Goal: Task Accomplishment & Management: Manage account settings

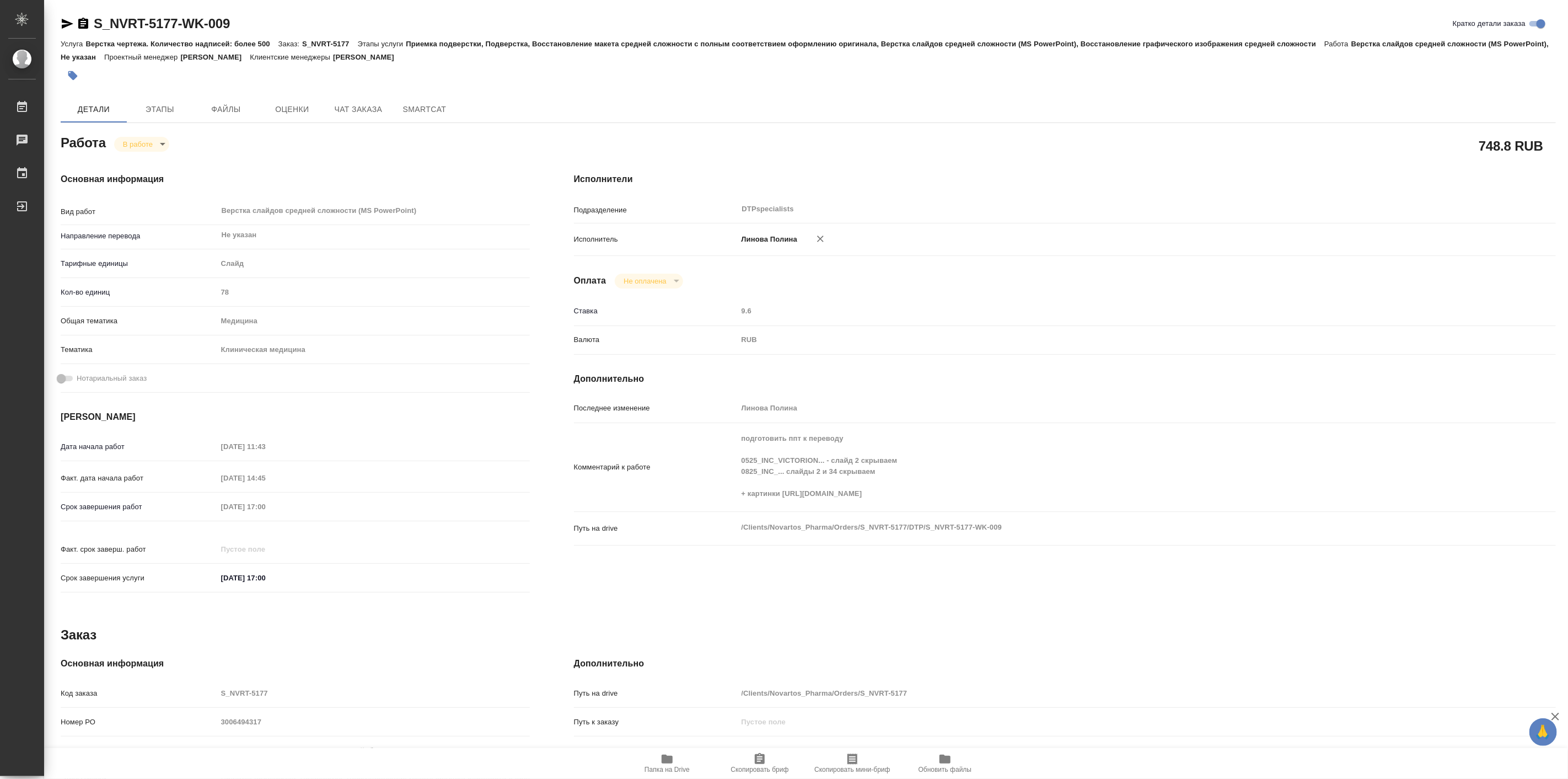
click at [146, 141] on body "🙏 .cls-1 fill:#fff; AWATERA Linova Polina Работы 0 Чаты График Выйти S_NVRT-517…" at bounding box center [784, 389] width 1568 height 779
click at [153, 166] on button "Выполнен" at bounding box center [142, 162] width 40 height 12
type textarea "x"
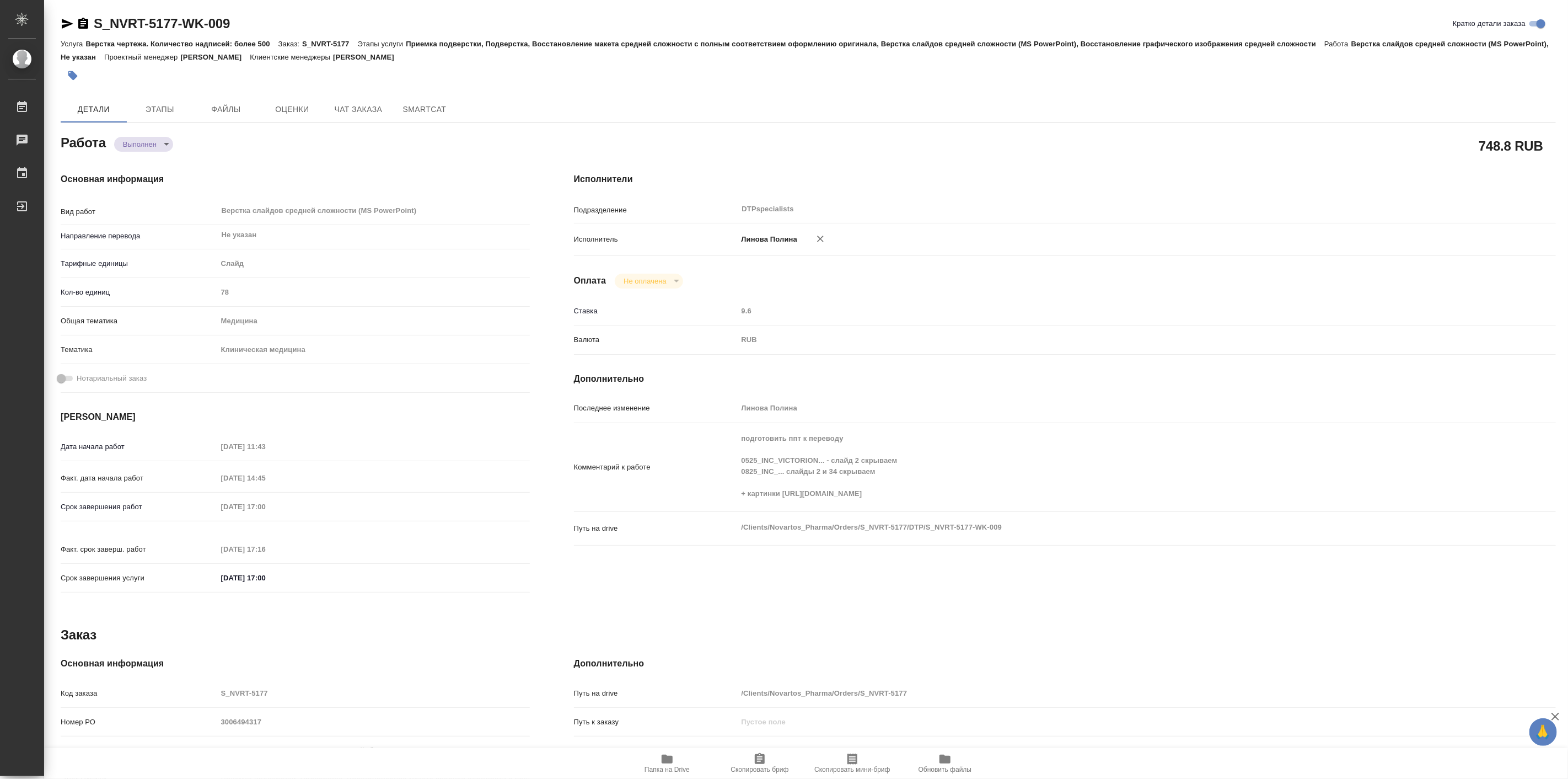
type textarea "x"
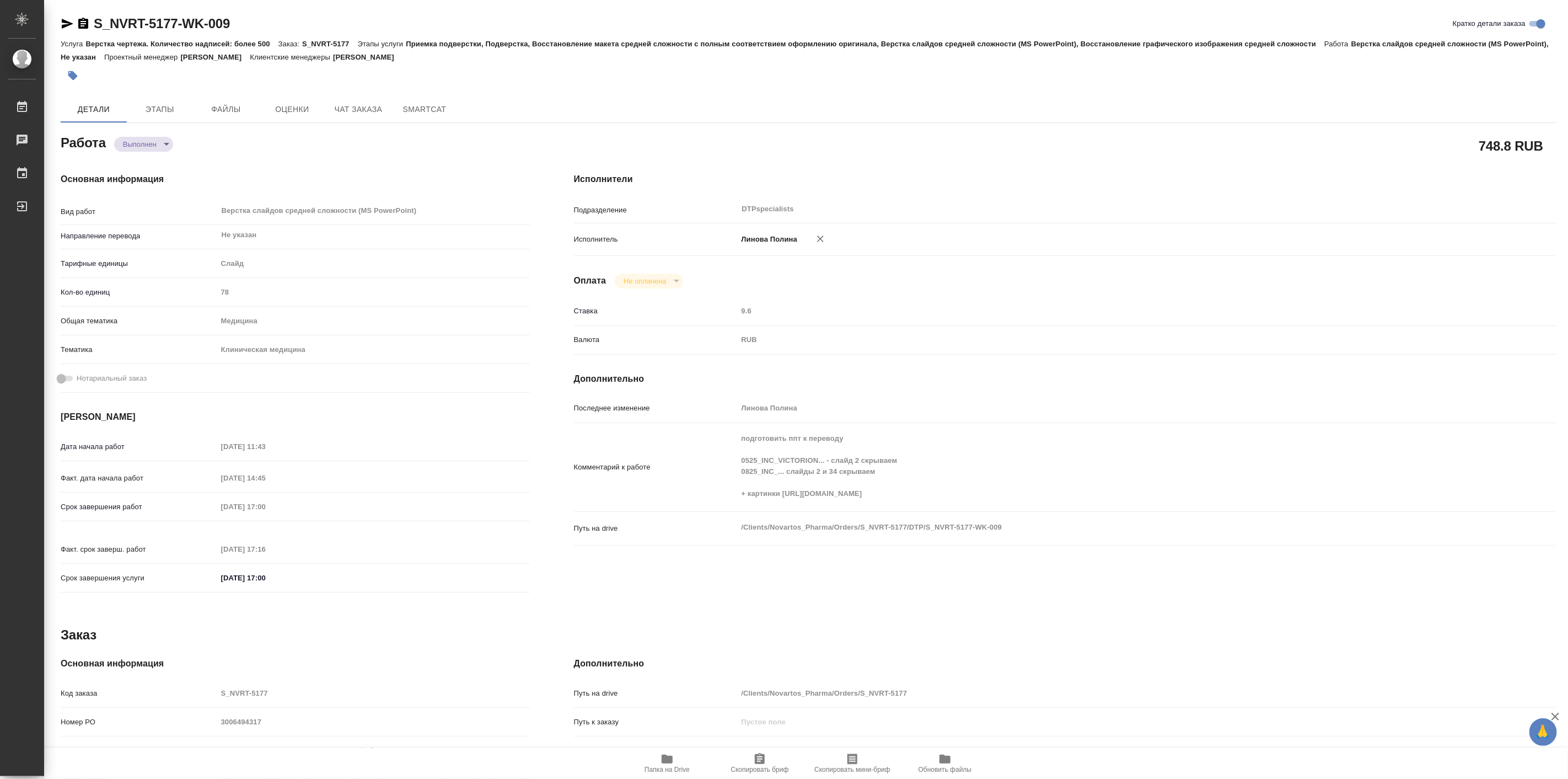
type textarea "x"
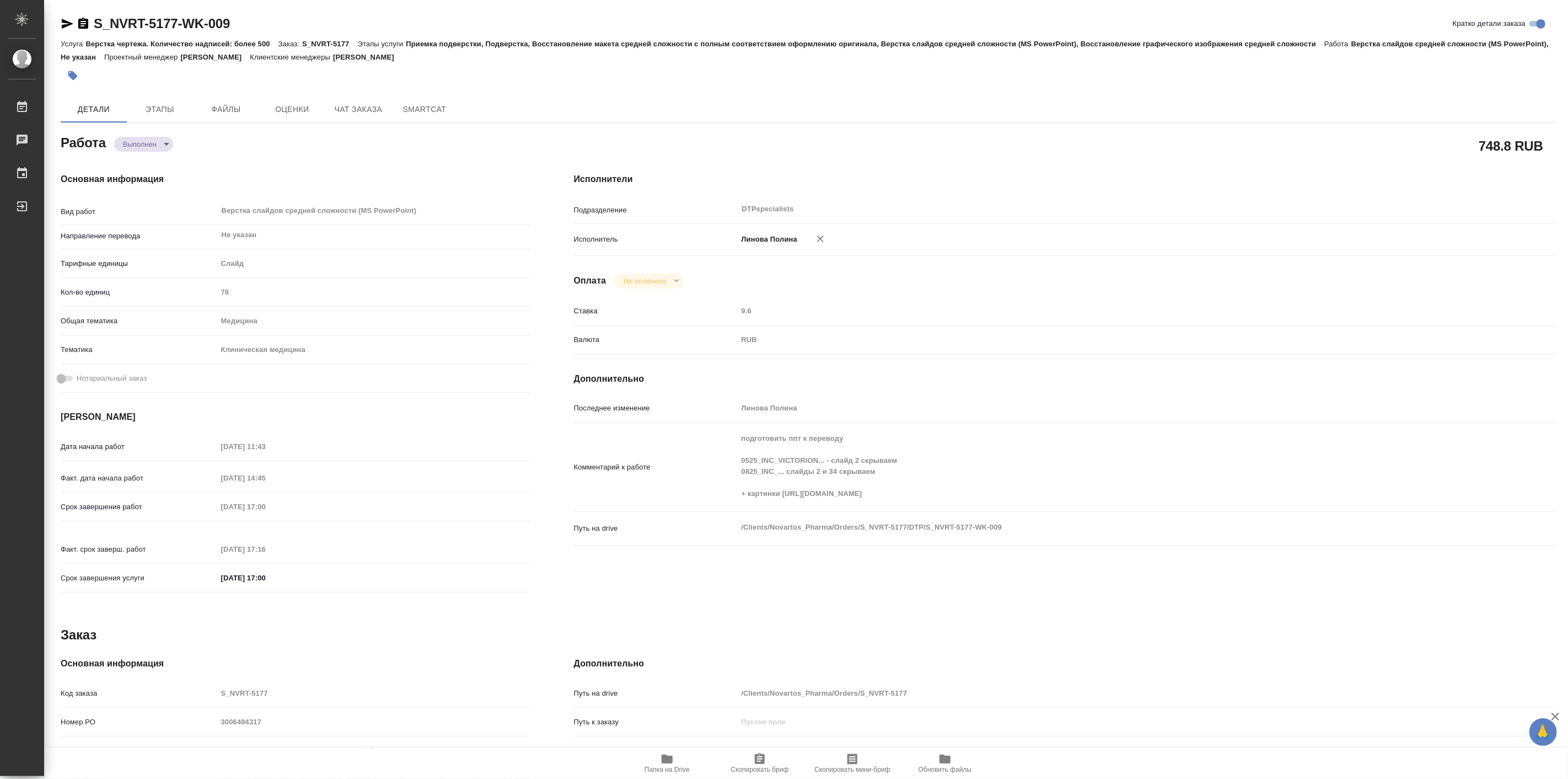
type textarea "x"
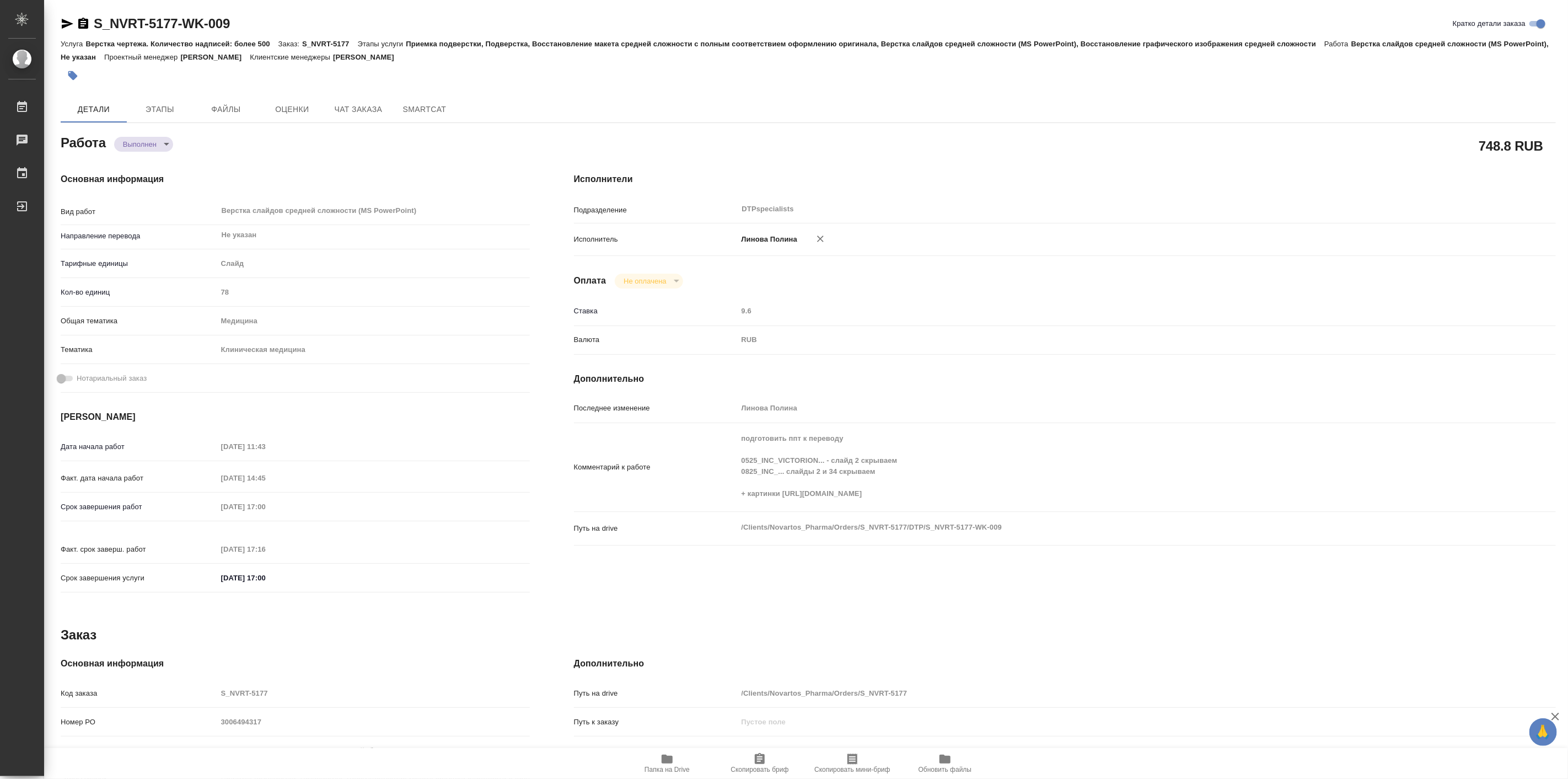
type textarea "x"
click at [150, 139] on body "🙏 .cls-1 fill:#fff; AWATERA Linova Polina Работы 0 Чаты График Выйти S_NVRT-517…" at bounding box center [784, 389] width 1568 height 779
click at [150, 162] on button "Выполнен" at bounding box center [142, 162] width 40 height 12
type textarea "x"
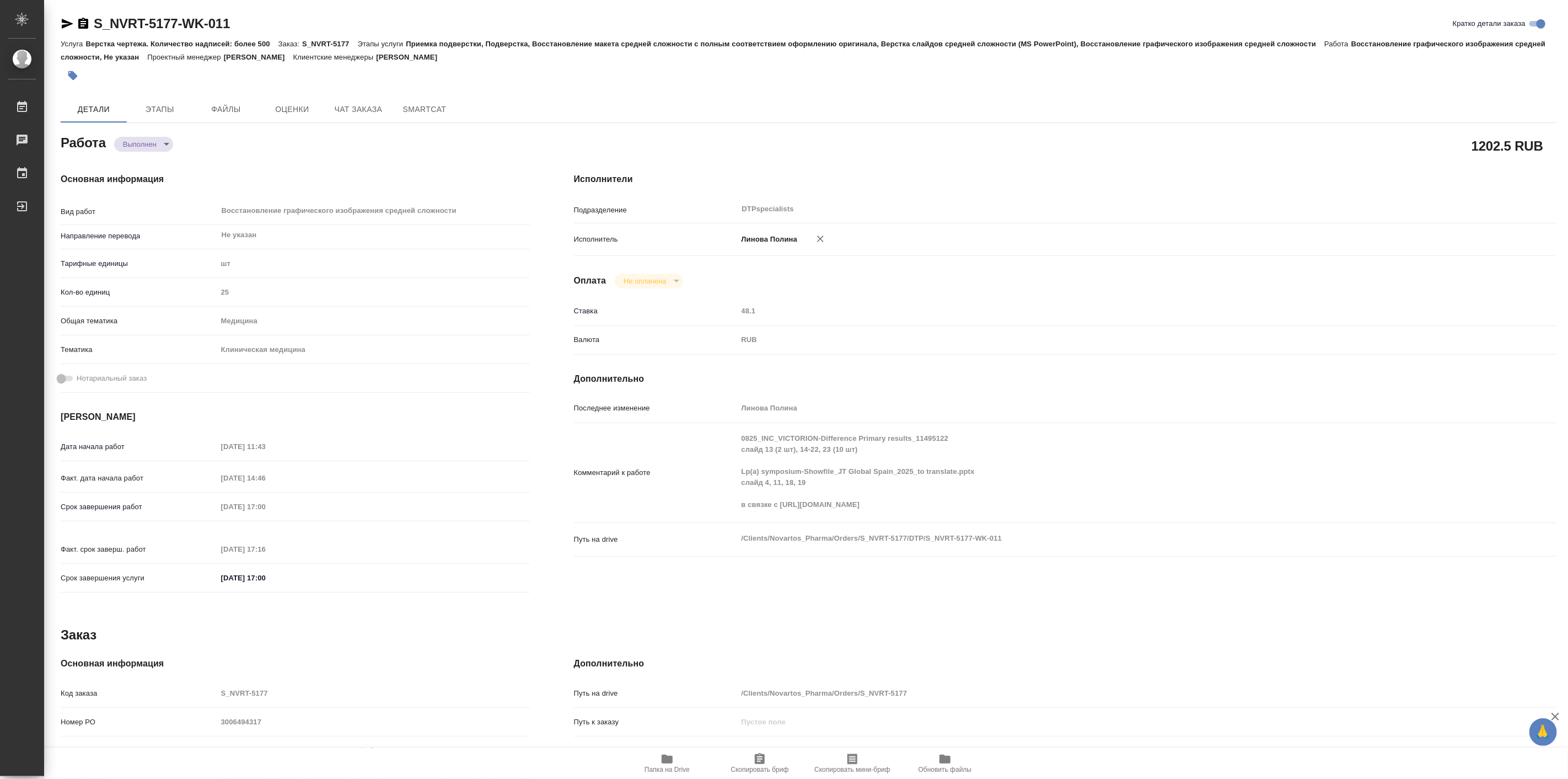
type textarea "x"
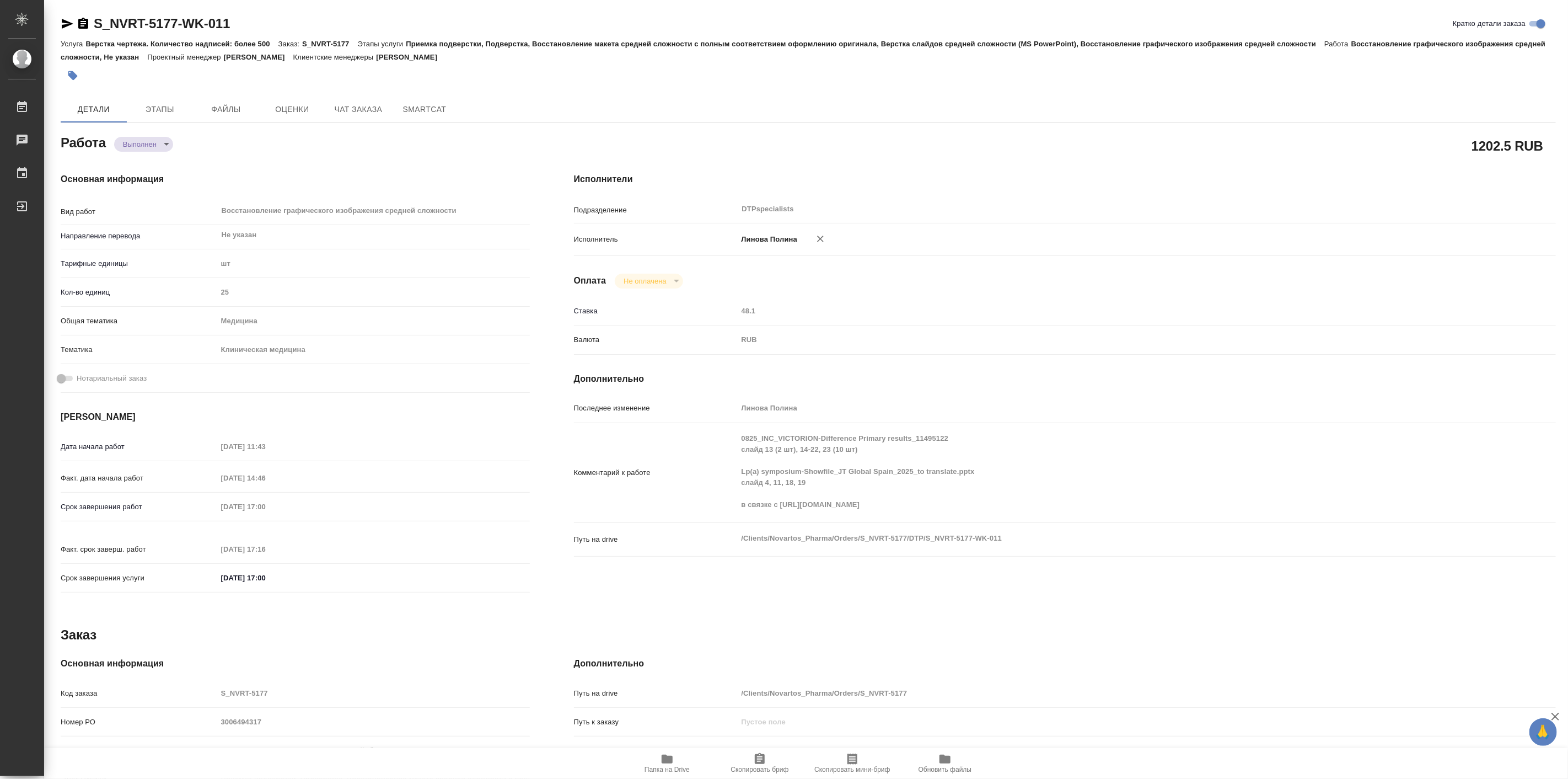
type textarea "x"
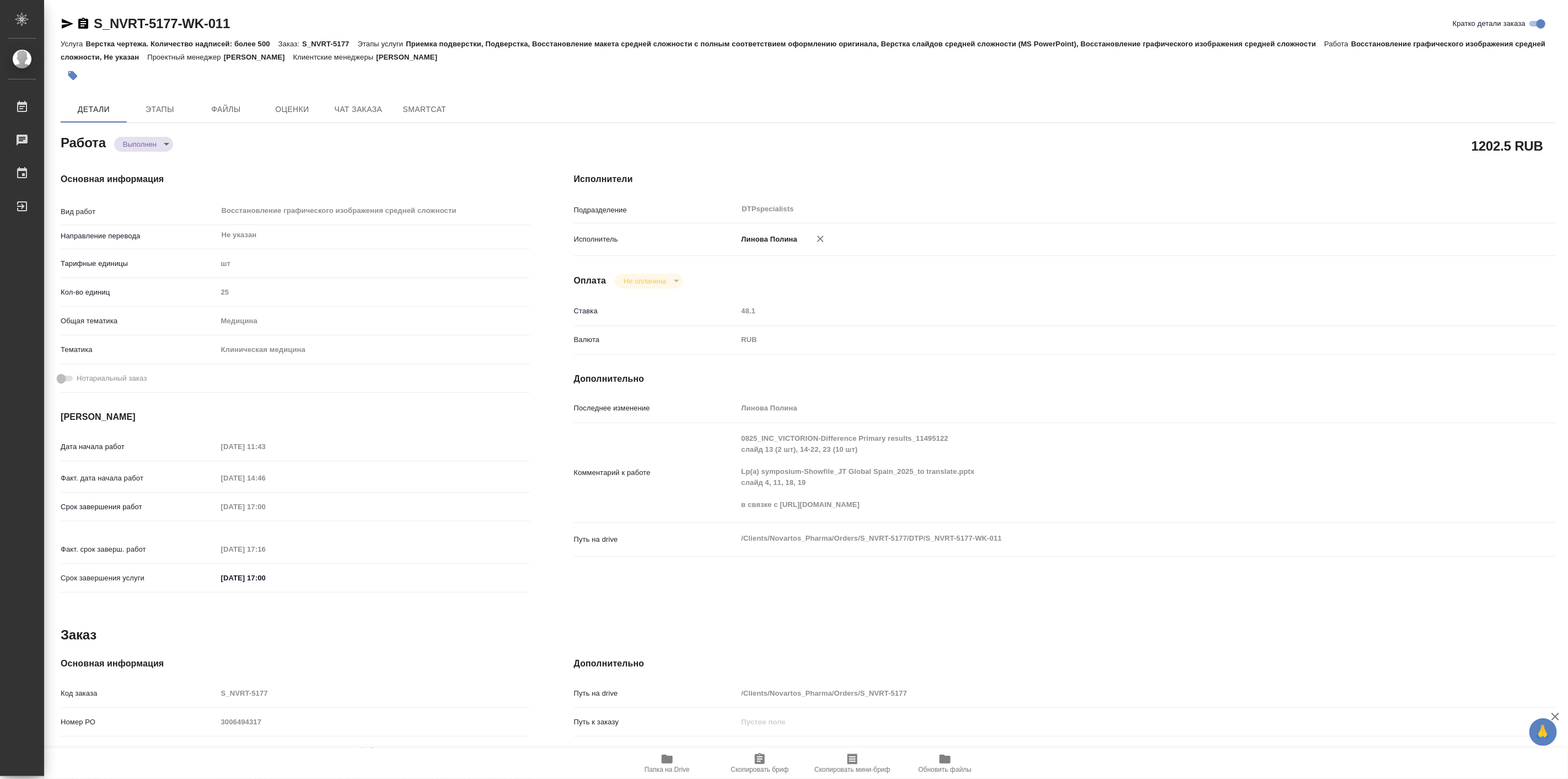
type textarea "x"
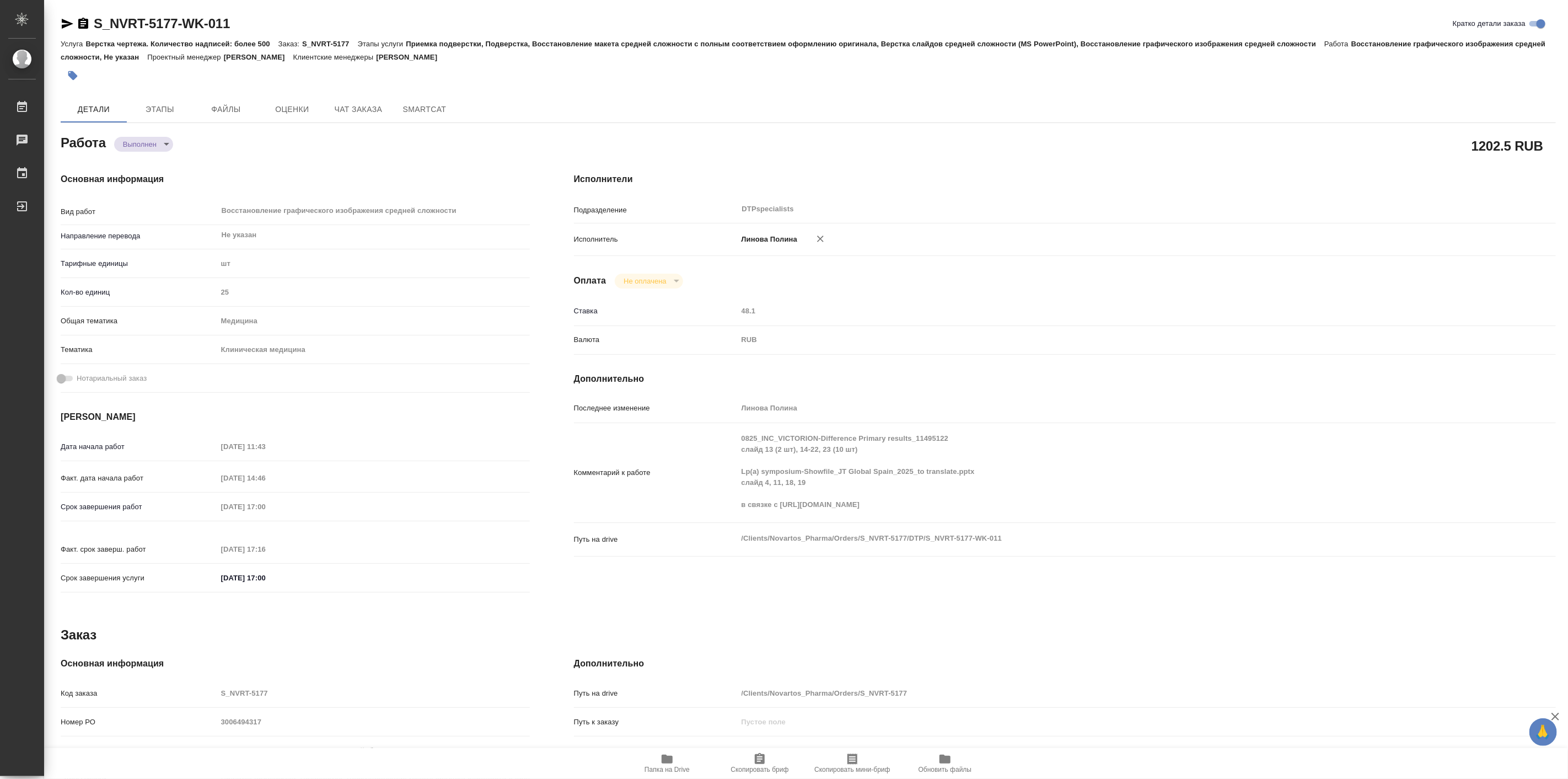
type textarea "x"
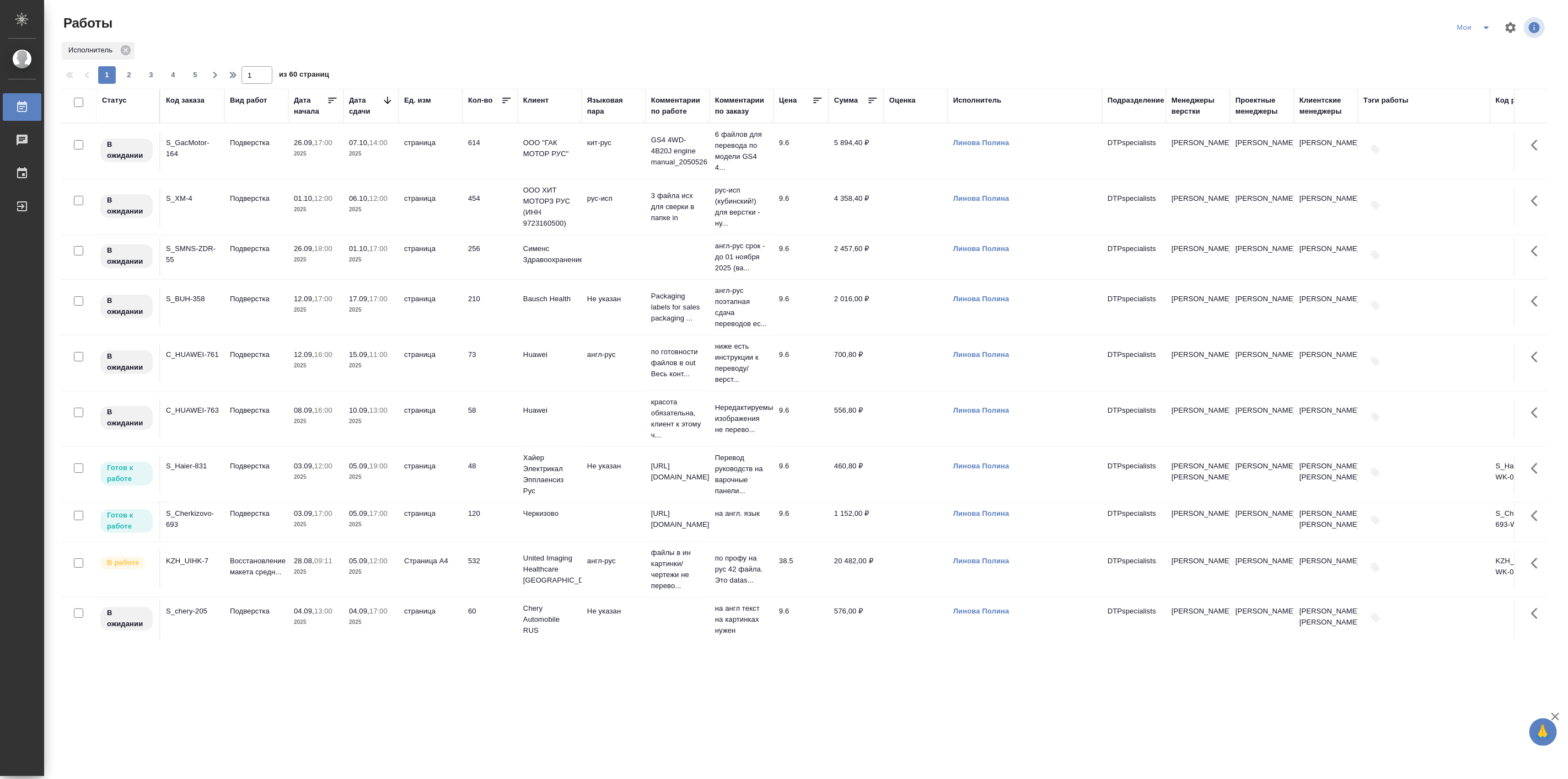
scroll to position [408, 0]
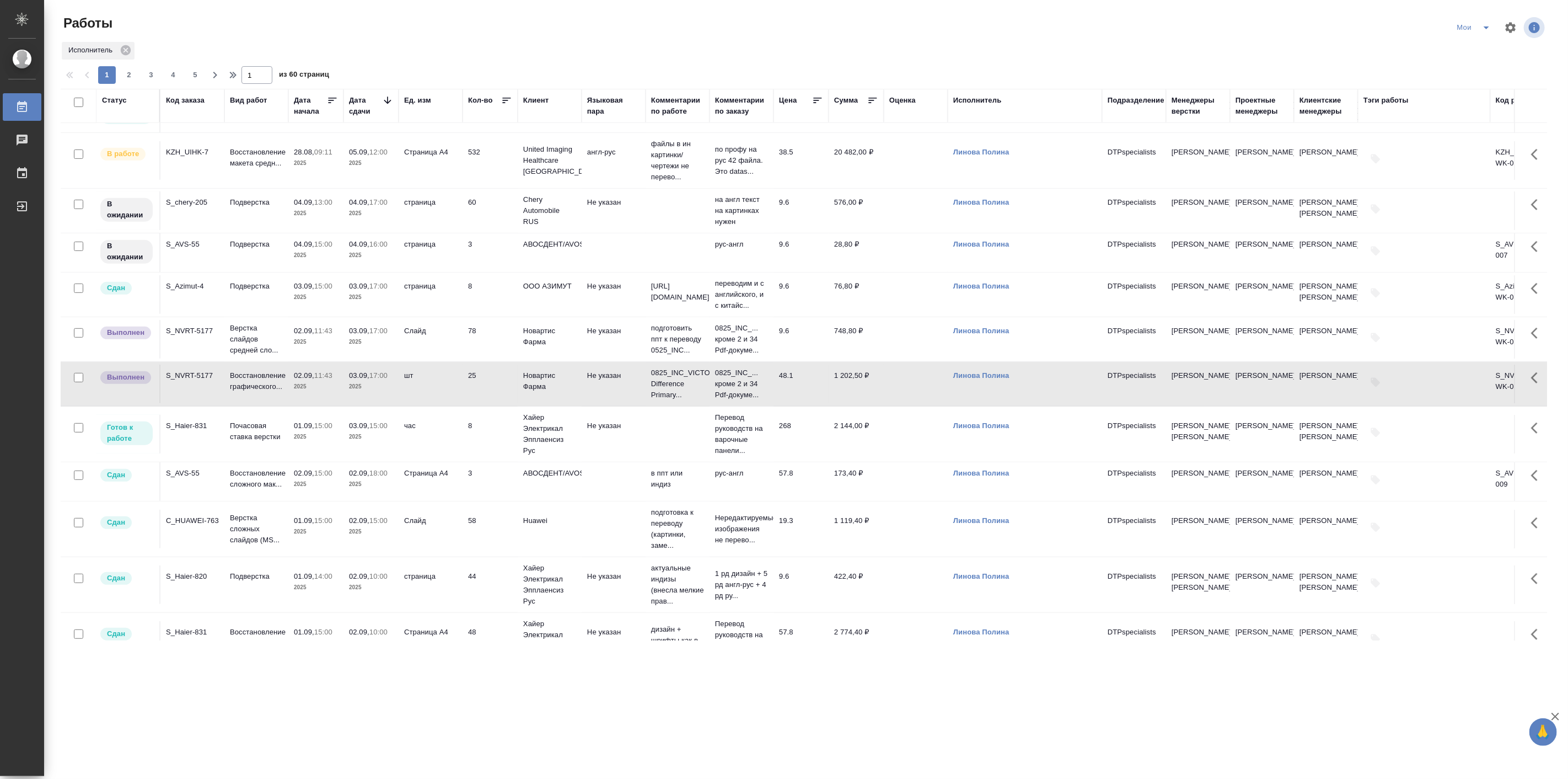
click at [193, 681] on div ".cls-1 fill:#fff; AWATERA Linova Polina Работы 0 Чаты График Выйти Работы Мои И…" at bounding box center [784, 389] width 1568 height 779
click at [250, 442] on p "Почасовая ставка верстки" at bounding box center [256, 431] width 53 height 22
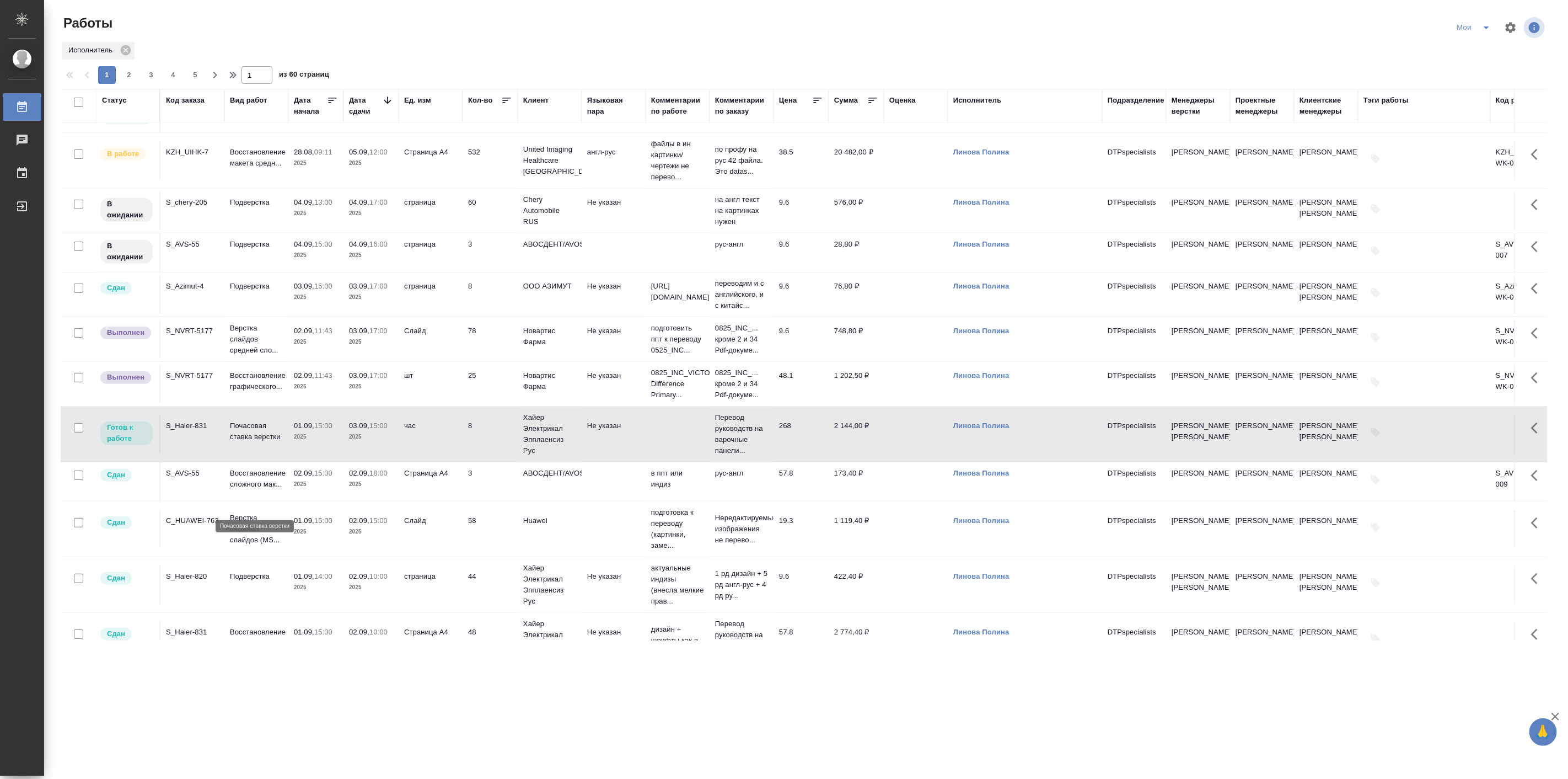
click at [250, 442] on p "Почасовая ставка верстки" at bounding box center [256, 431] width 53 height 22
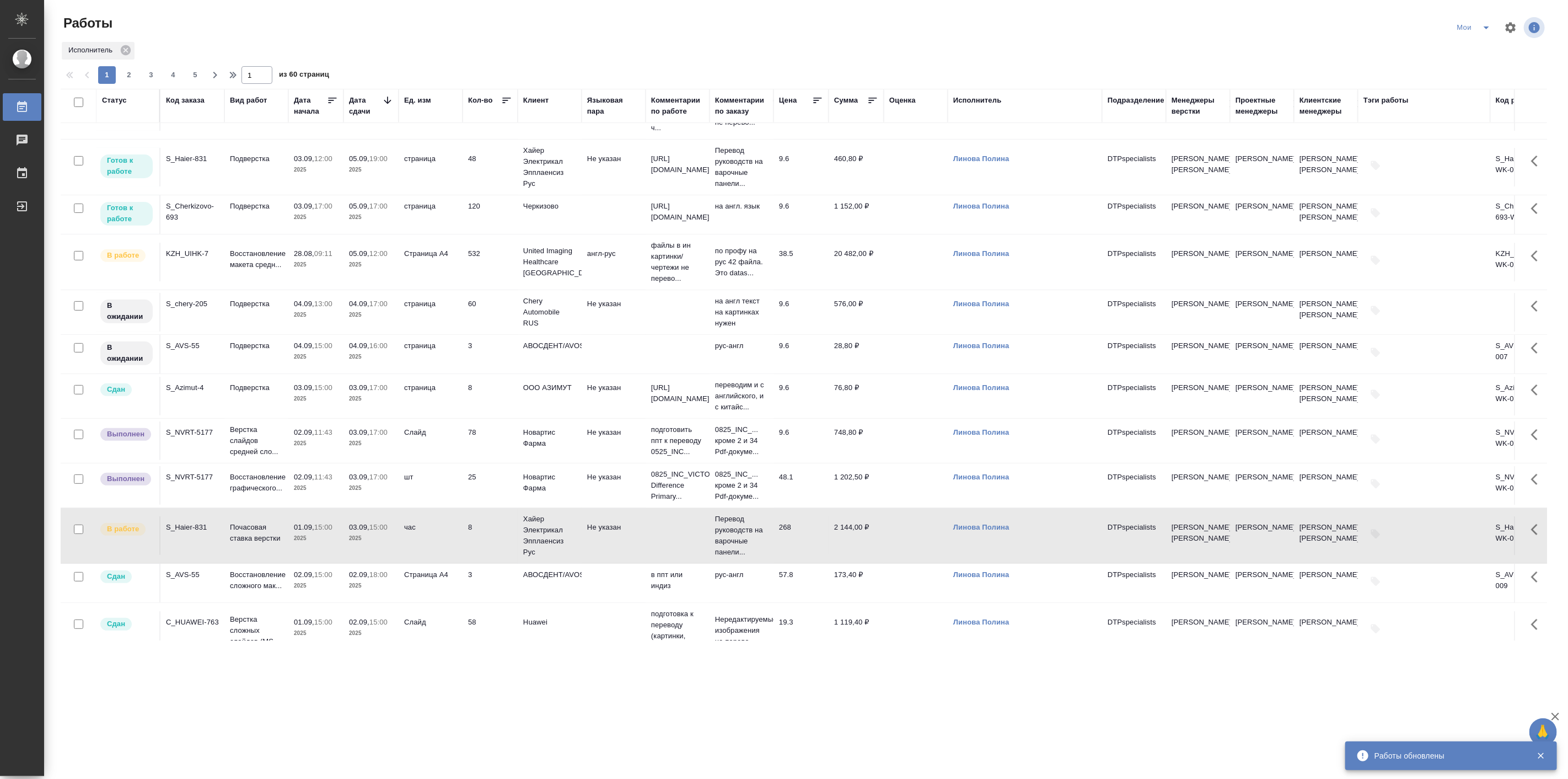
scroll to position [306, 0]
click at [252, 166] on p "Подверстка" at bounding box center [256, 159] width 53 height 11
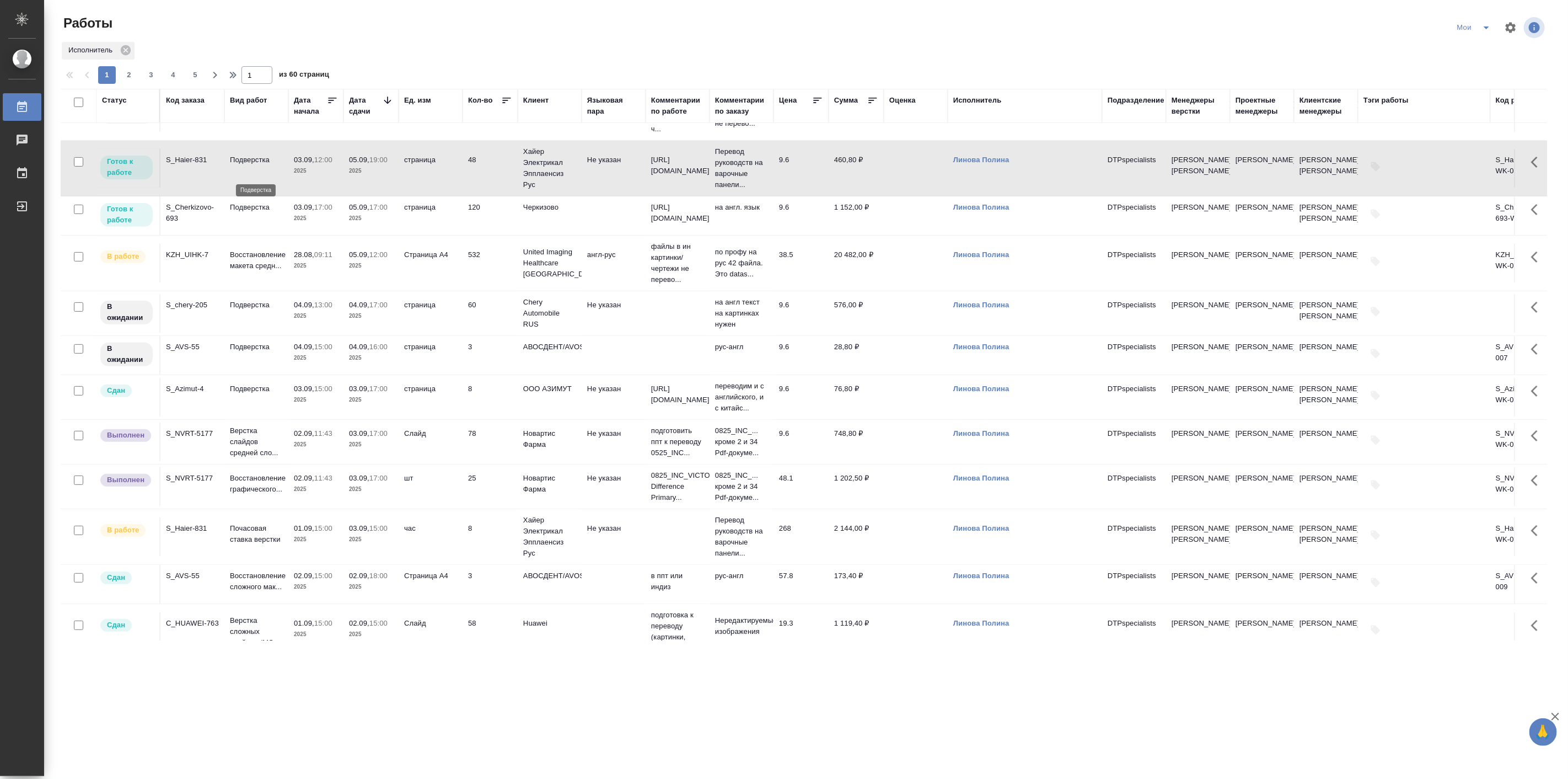
click at [252, 166] on p "Подверстка" at bounding box center [256, 159] width 53 height 11
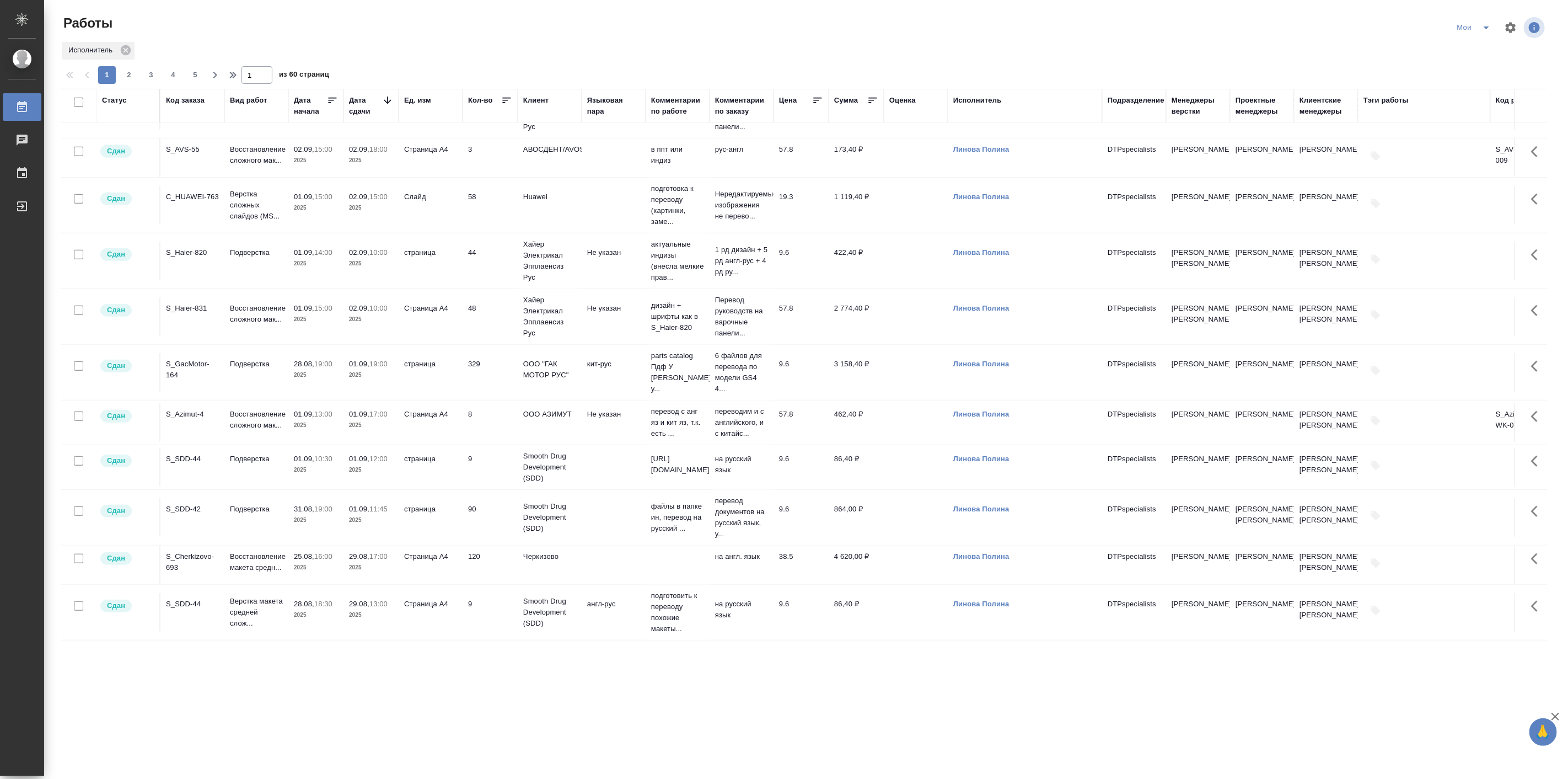
scroll to position [848, 0]
click at [119, 69] on div "1 2 3 4 5" at bounding box center [151, 74] width 110 height 17
click at [125, 73] on span "2" at bounding box center [128, 74] width 17 height 11
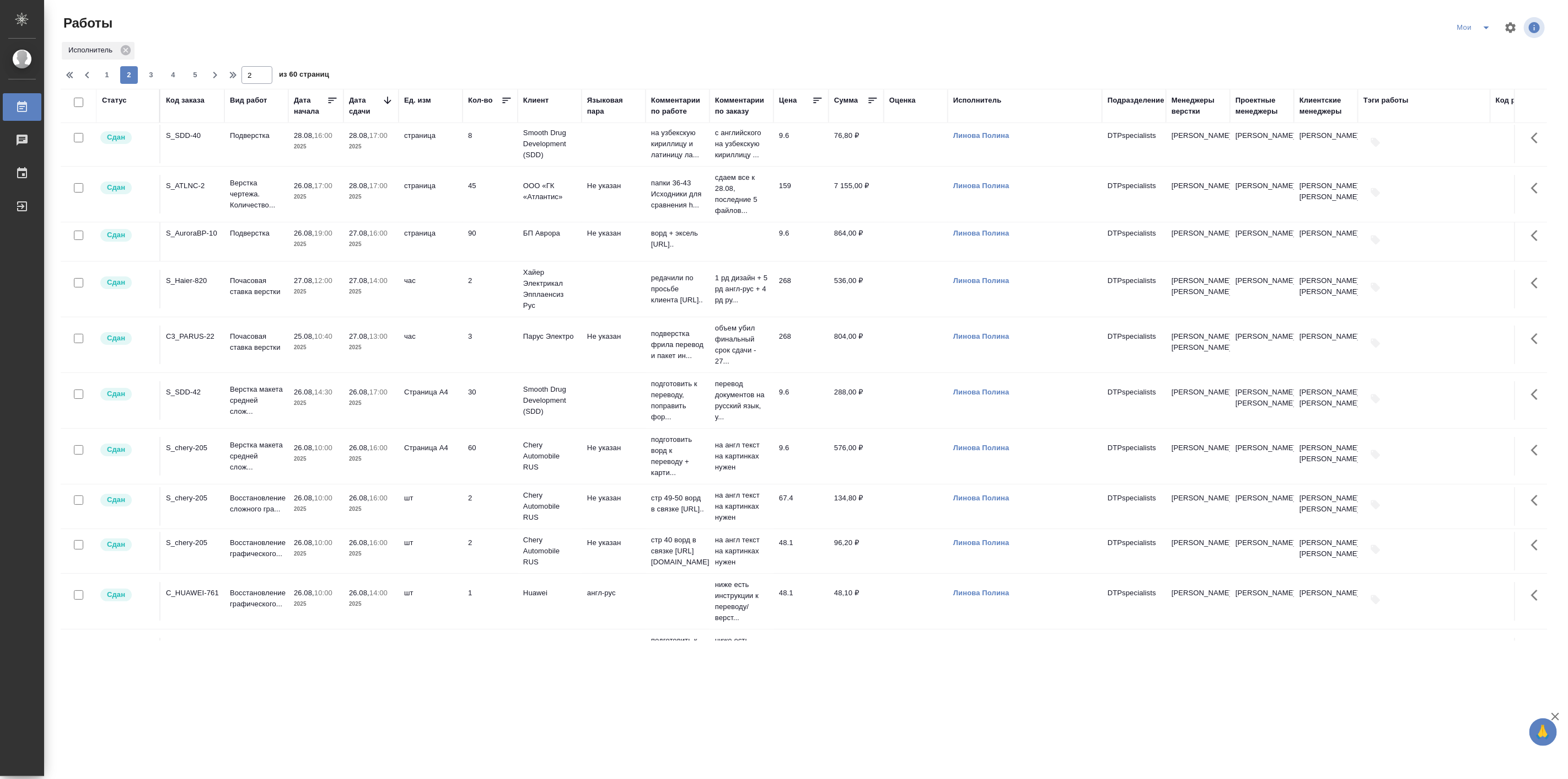
scroll to position [0, 0]
click at [157, 81] on button "3" at bounding box center [151, 74] width 17 height 17
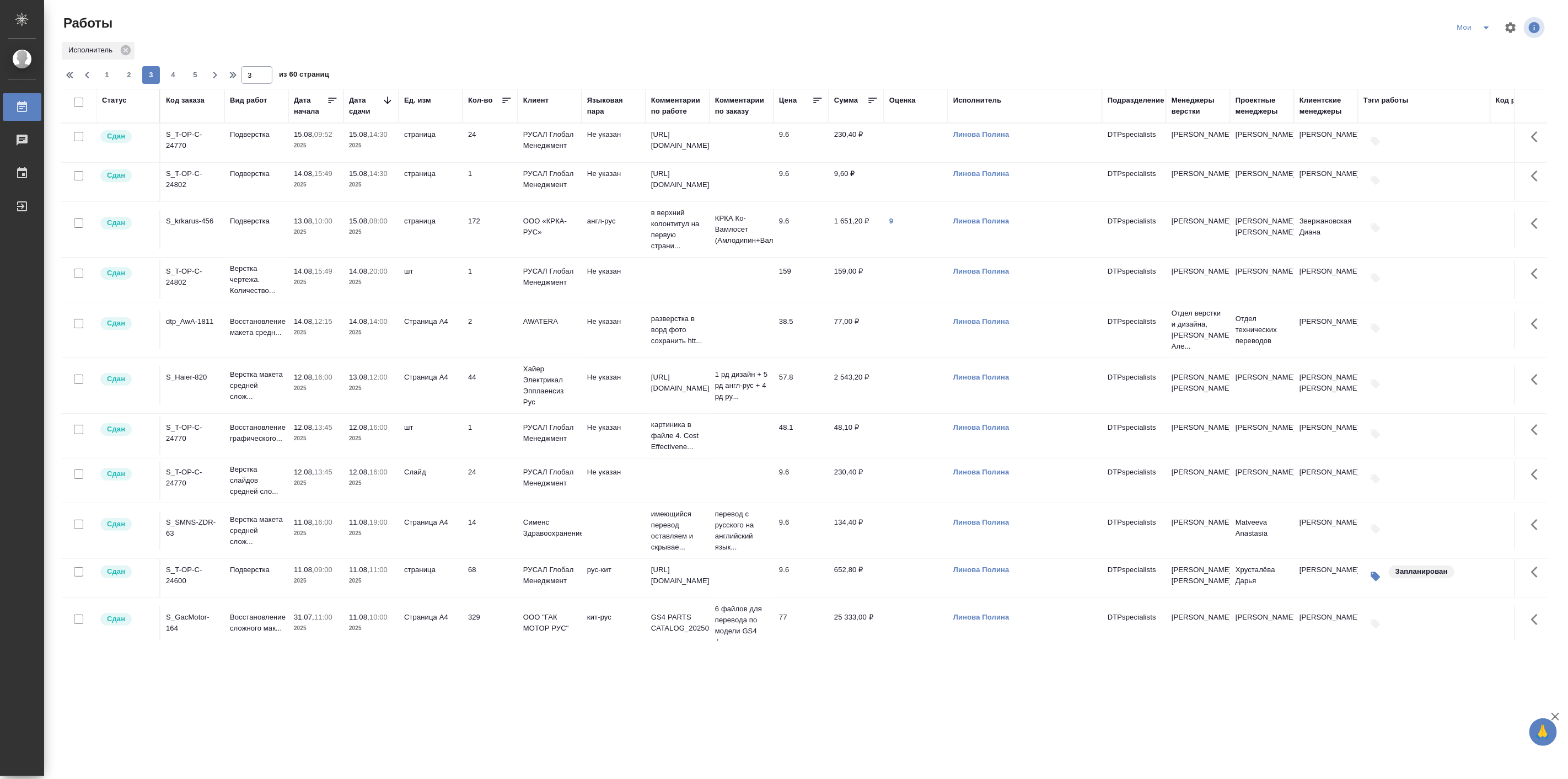
click at [888, 221] on td "9" at bounding box center [916, 229] width 64 height 39
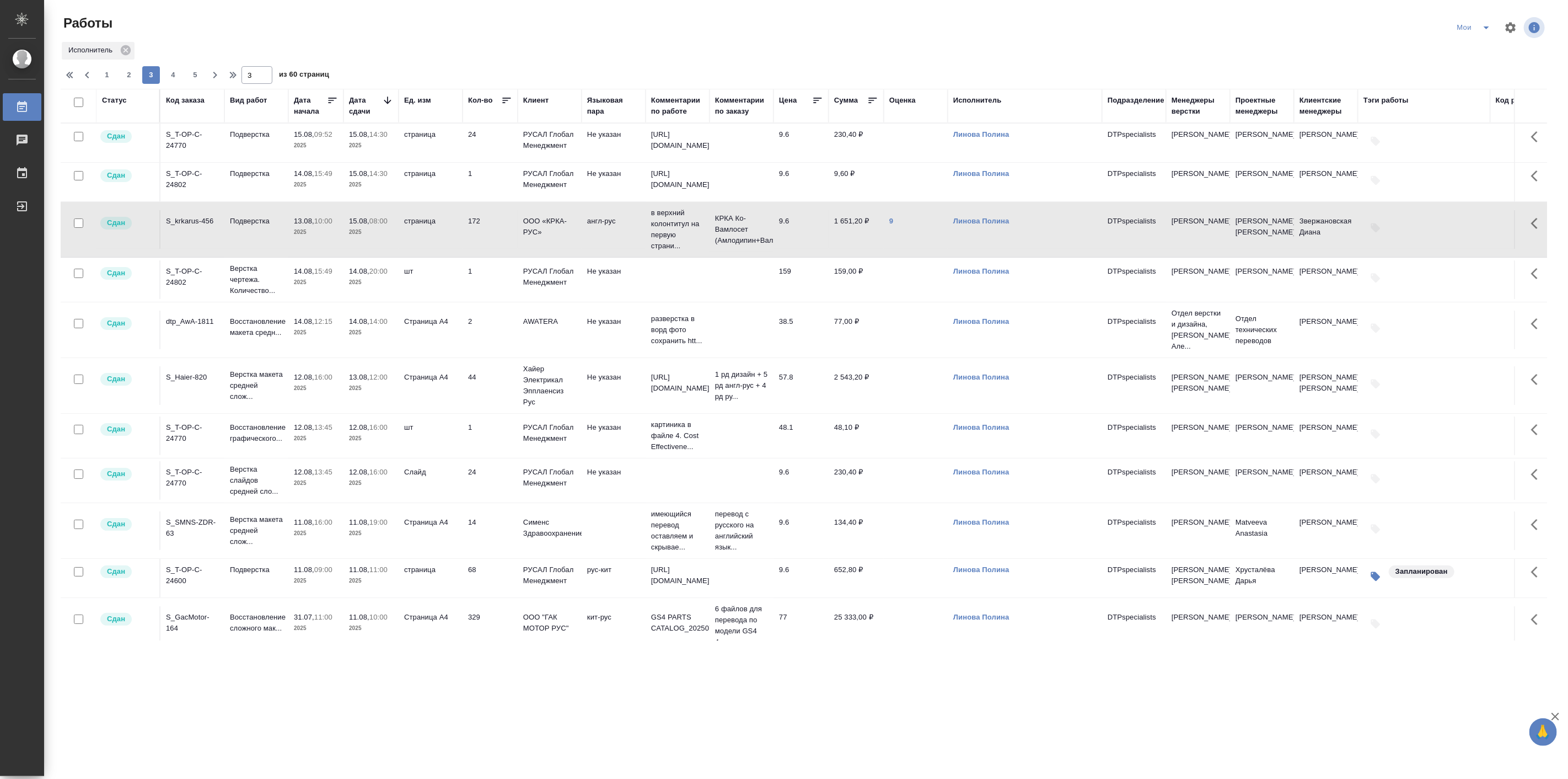
click at [892, 220] on link "9" at bounding box center [891, 221] width 4 height 8
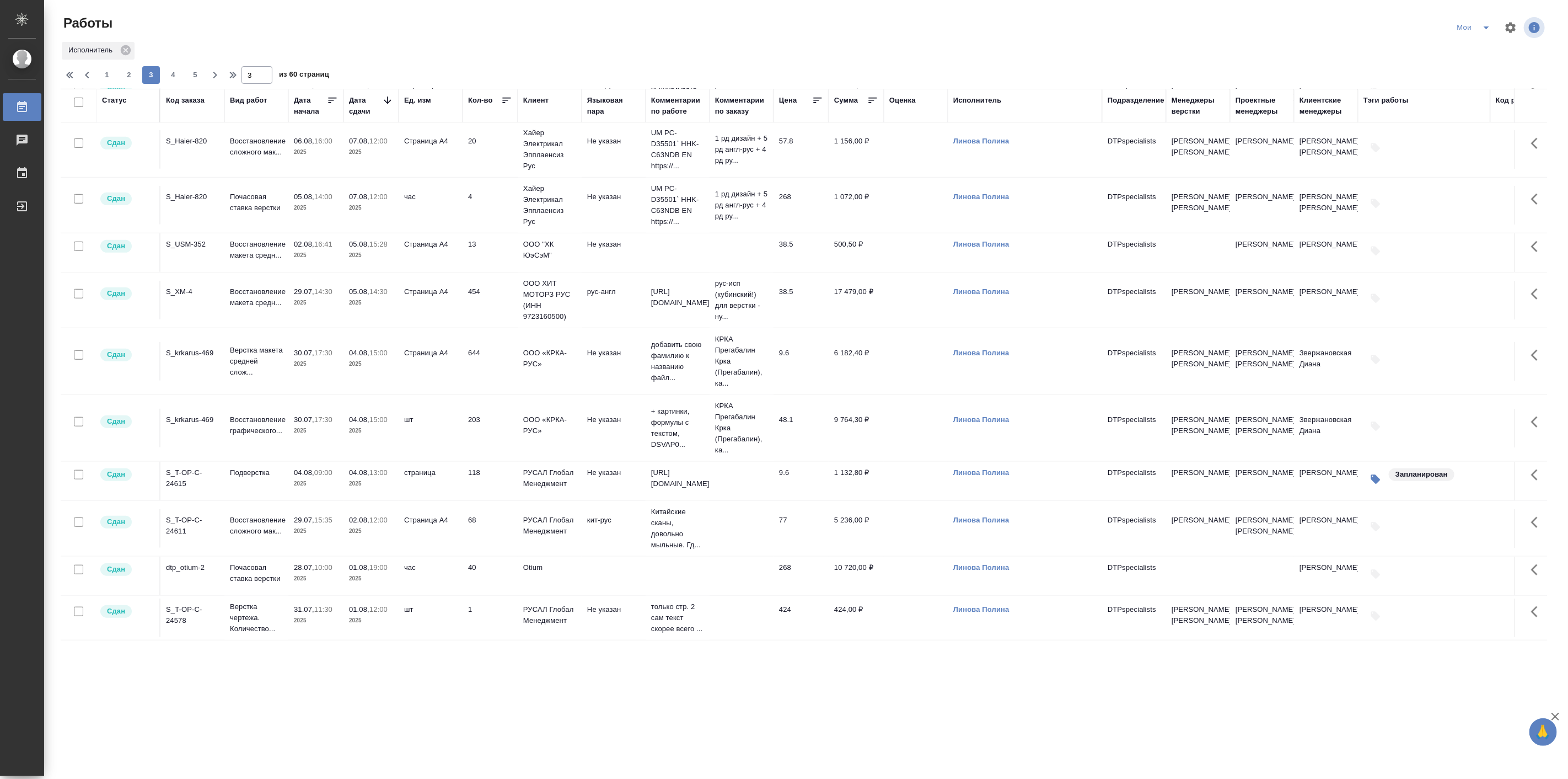
scroll to position [803, 0]
click at [178, 74] on span "4" at bounding box center [173, 74] width 17 height 11
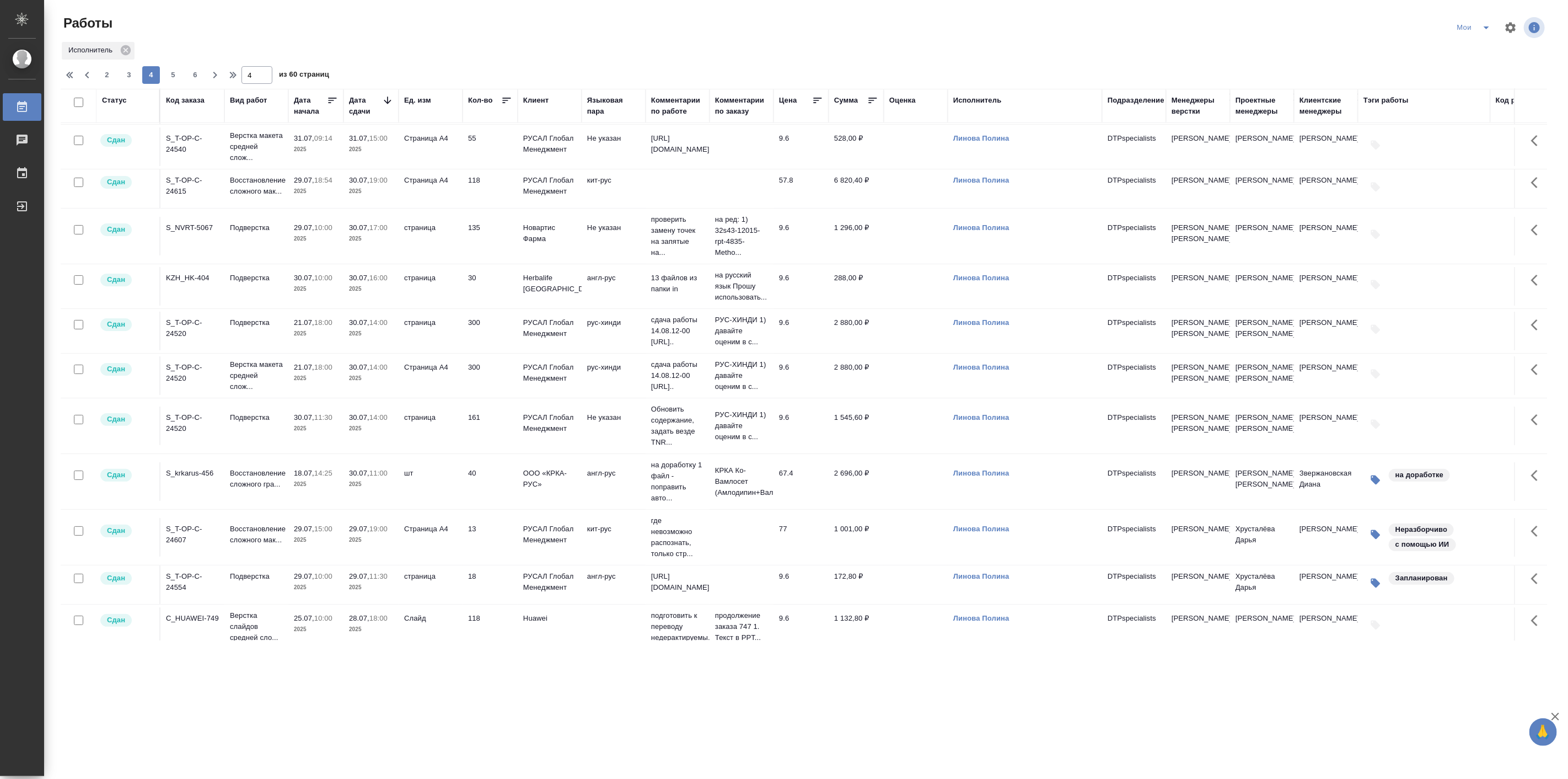
scroll to position [510, 0]
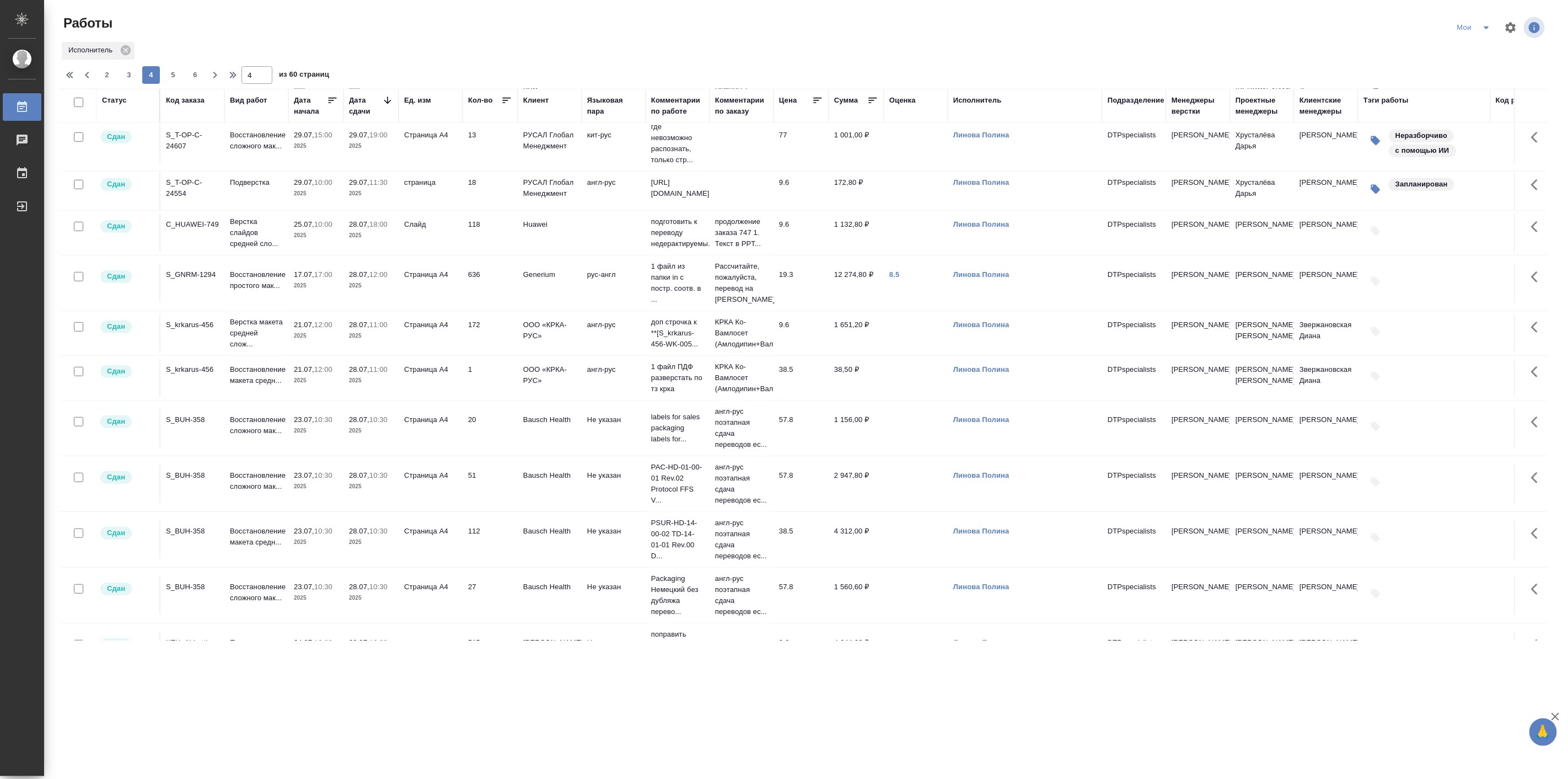
click at [896, 279] on link "8.5" at bounding box center [894, 274] width 10 height 8
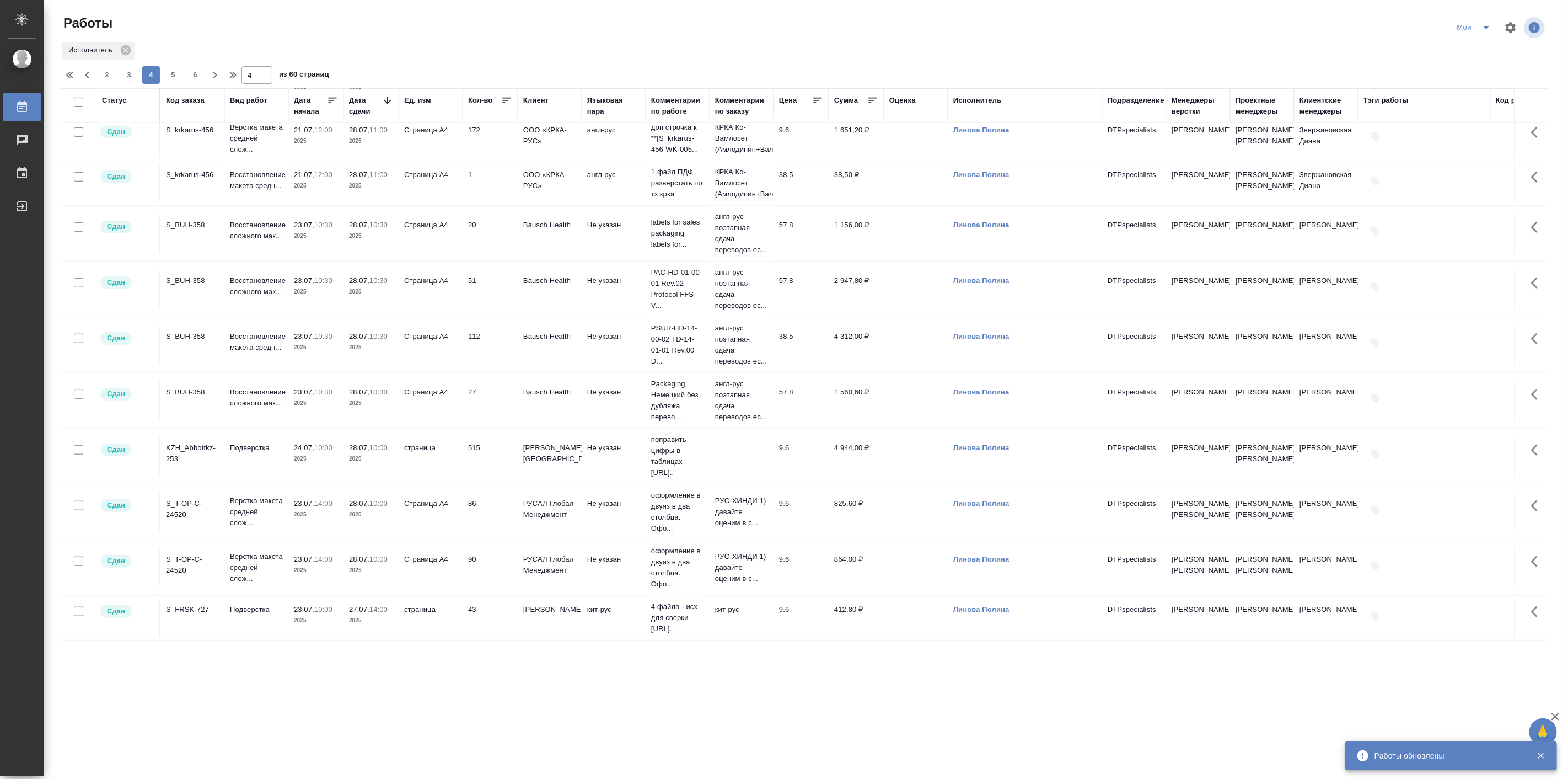
scroll to position [809, 0]
click at [173, 80] on span "5" at bounding box center [173, 74] width 17 height 11
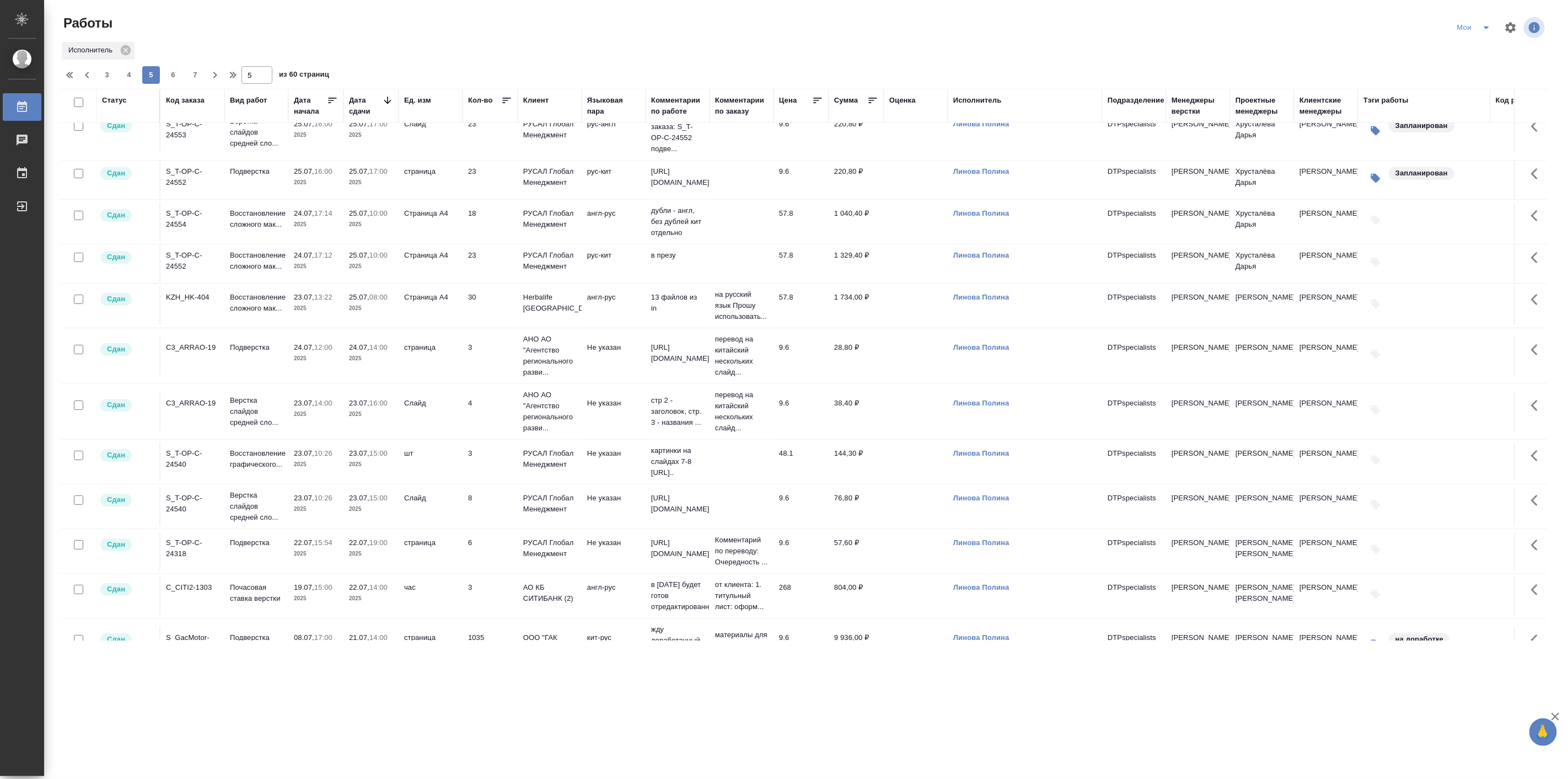
scroll to position [0, 0]
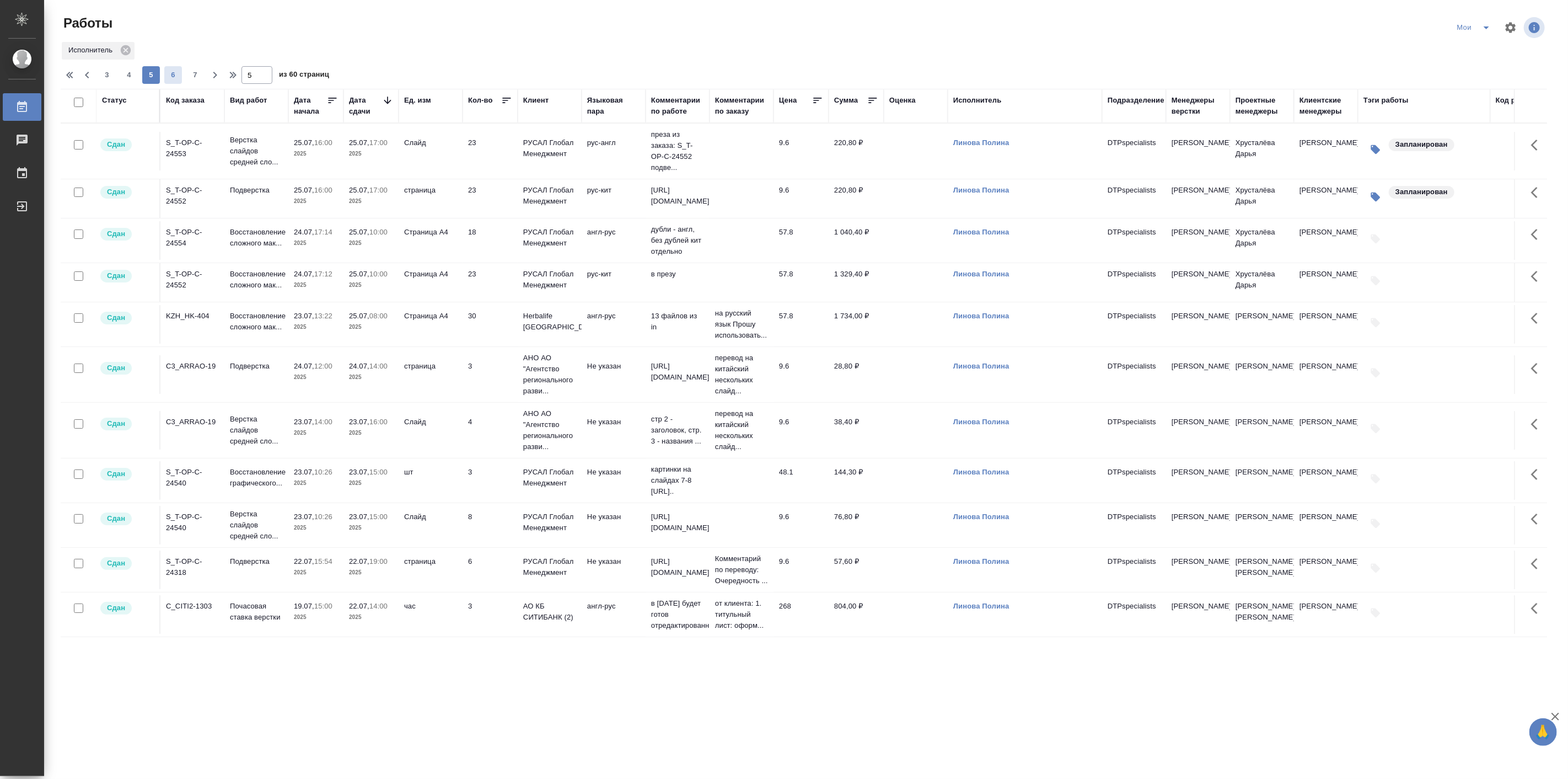
click at [175, 74] on span "6" at bounding box center [173, 74] width 17 height 11
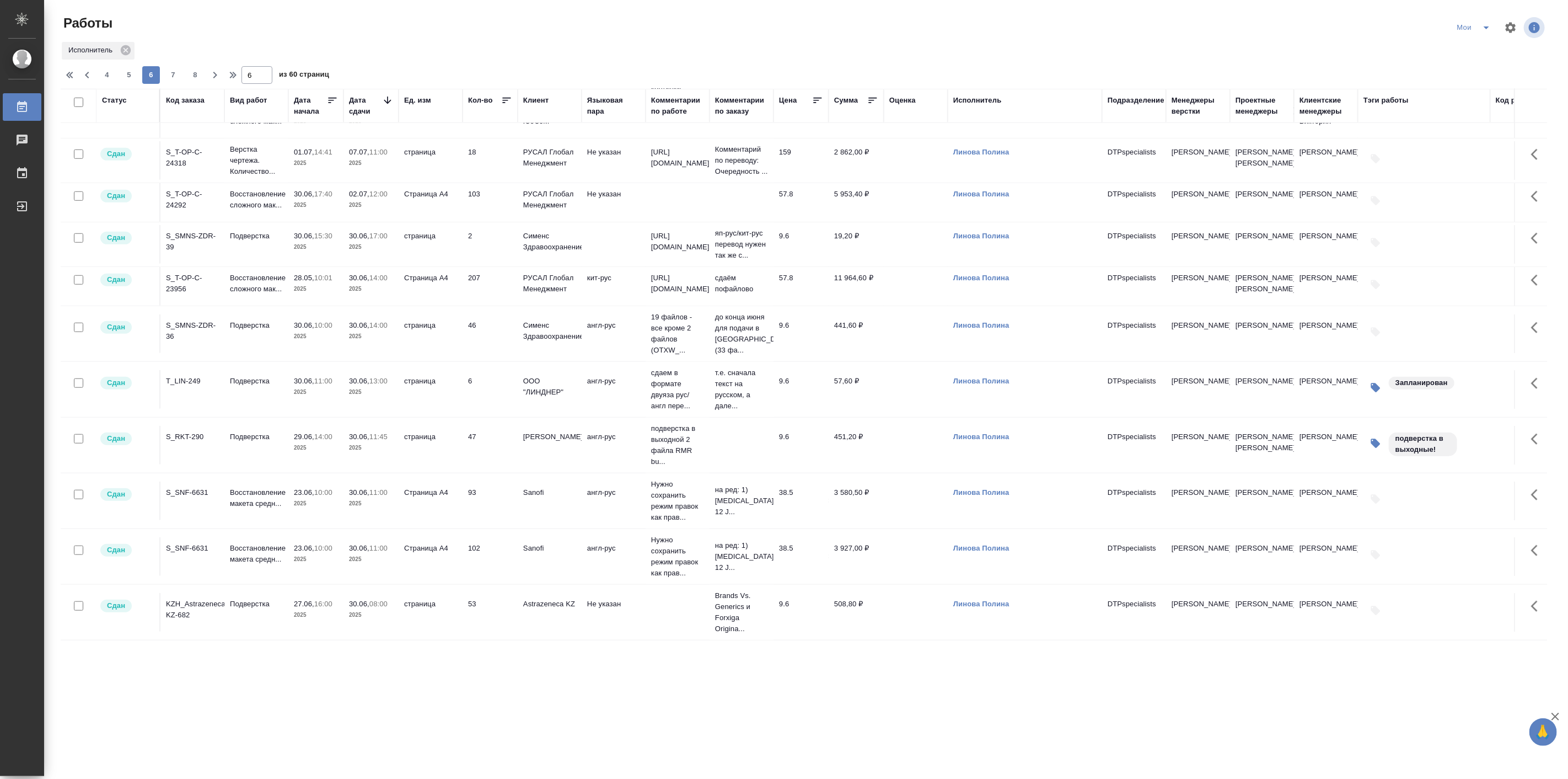
scroll to position [839, 0]
click at [92, 74] on icon "button" at bounding box center [87, 75] width 13 height 13
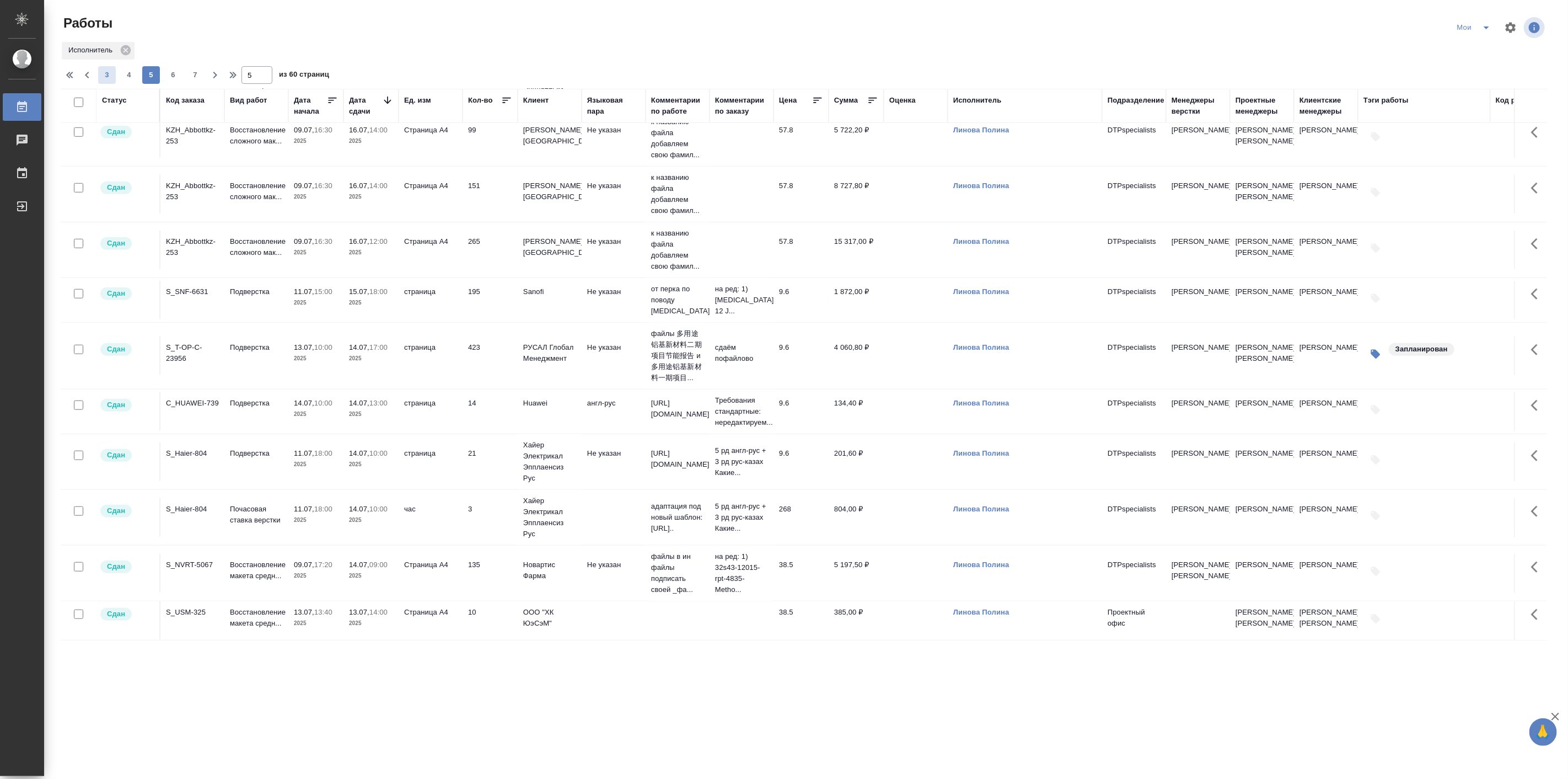
scroll to position [792, 0]
click at [70, 71] on icon "button" at bounding box center [71, 75] width 13 height 13
type input "1"
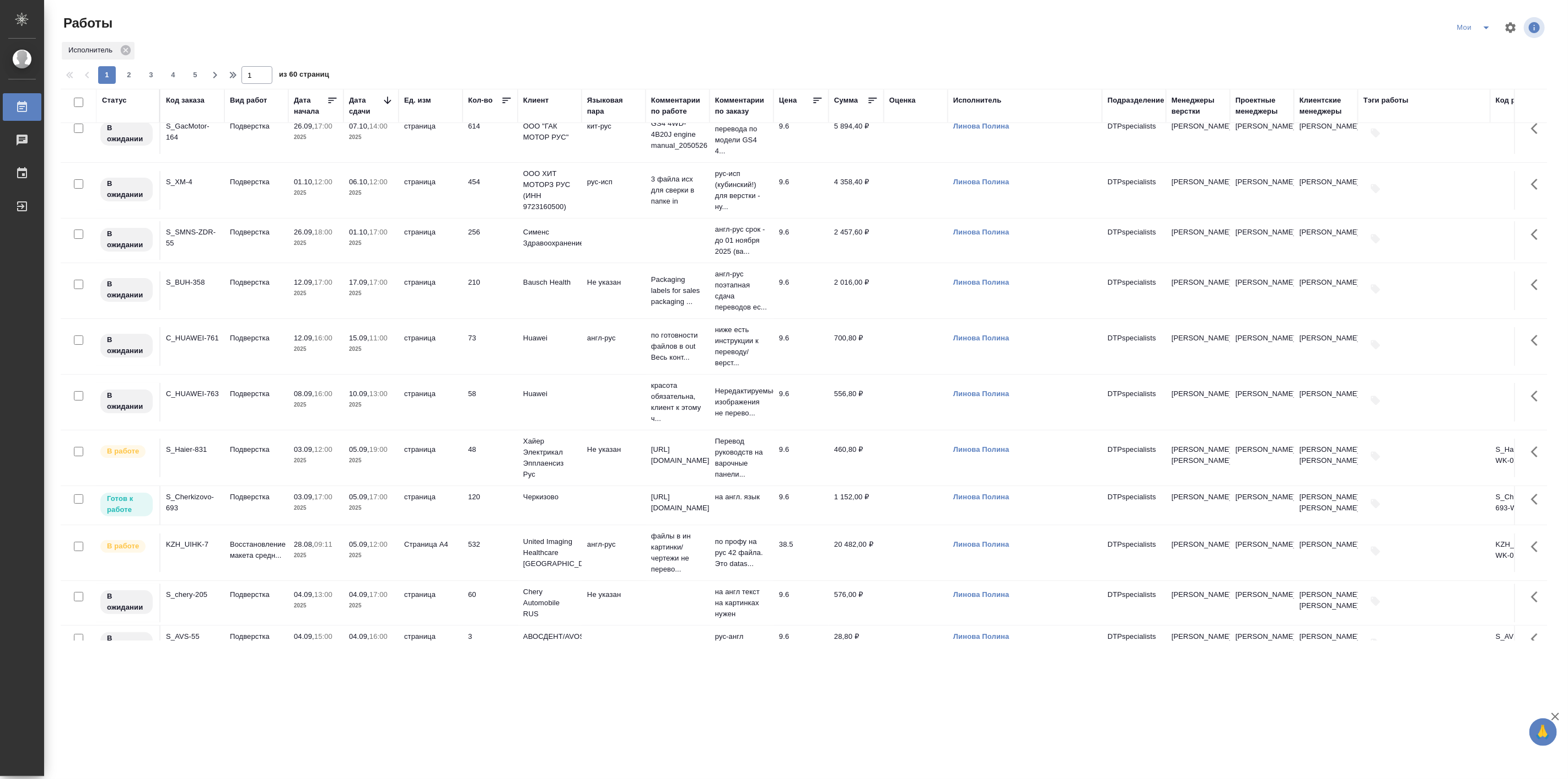
scroll to position [0, 0]
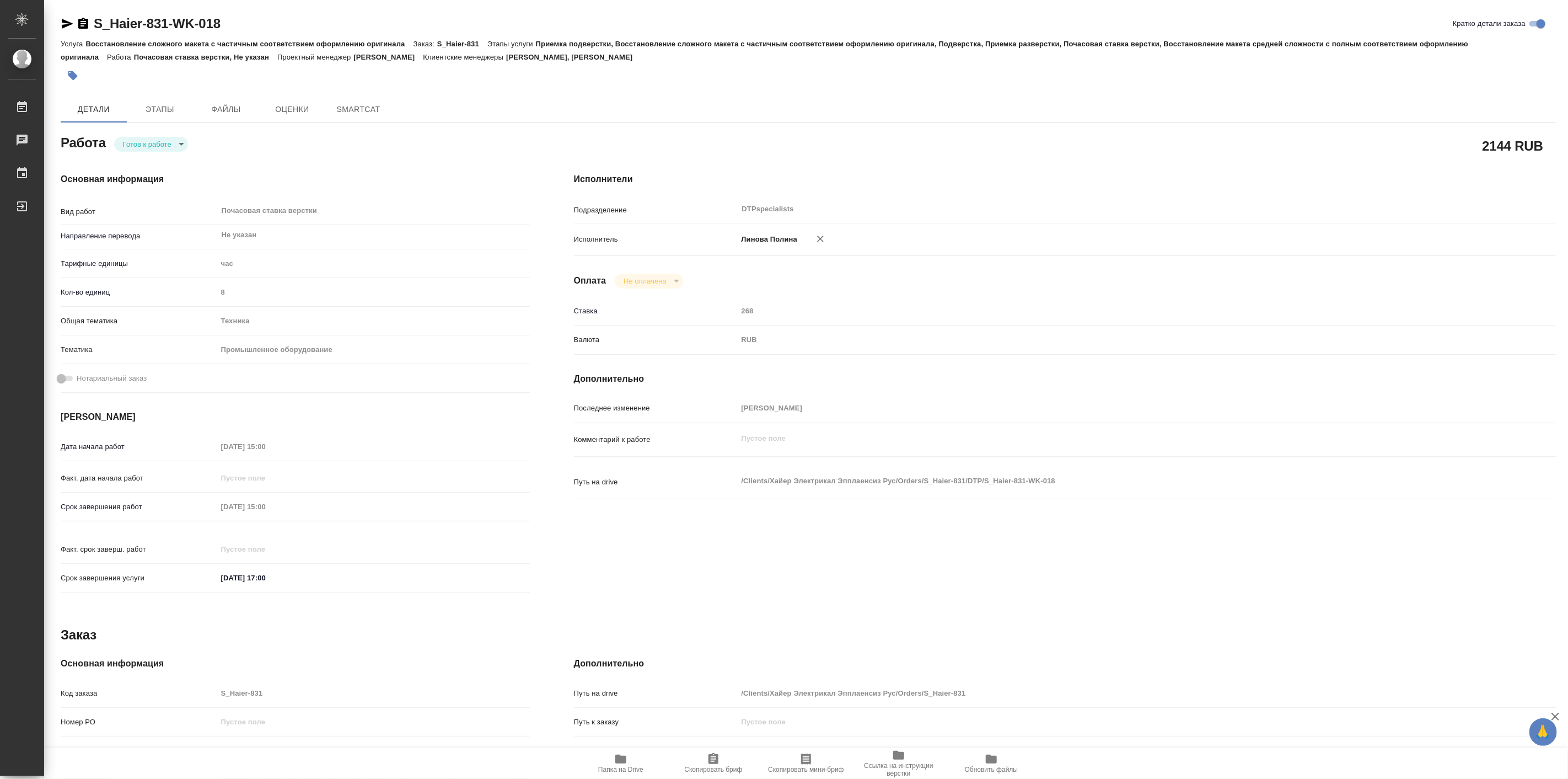
type textarea "x"
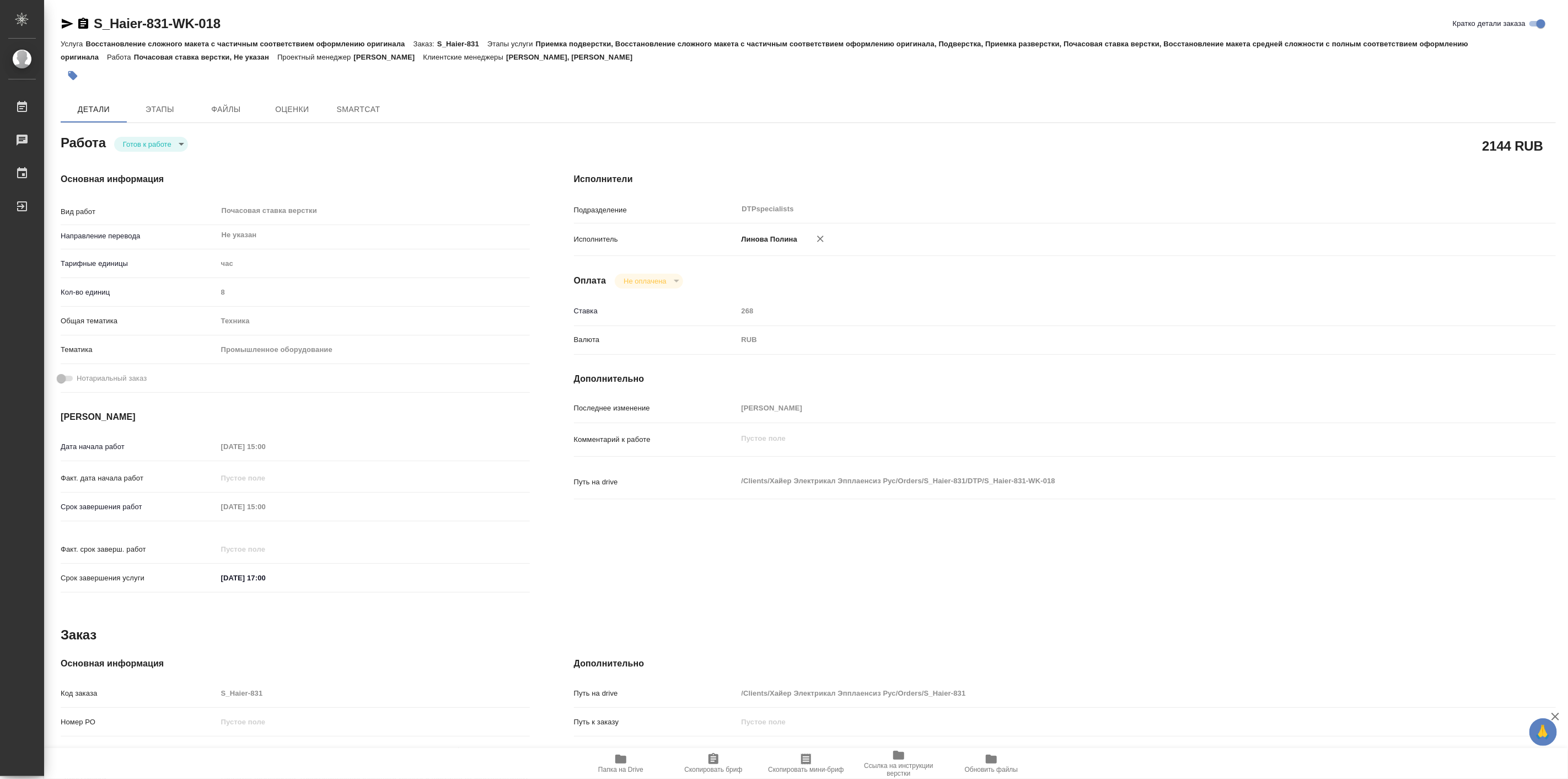
type textarea "x"
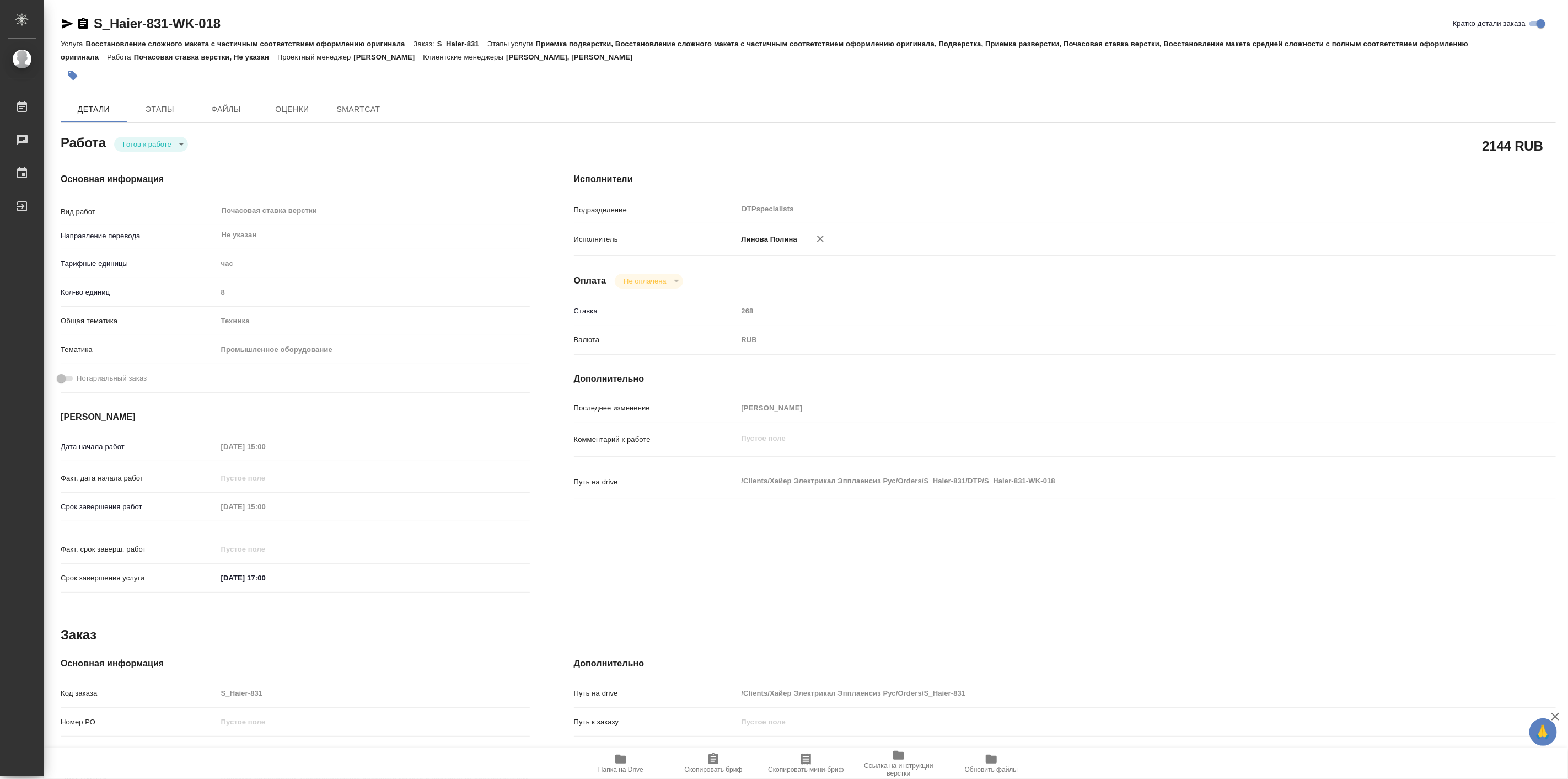
click at [130, 149] on body "🙏 .cls-1 fill:#fff; AWATERA Linova Polina Работы Чаты График Выйти S_Haier-831-…" at bounding box center [784, 389] width 1568 height 779
type textarea "x"
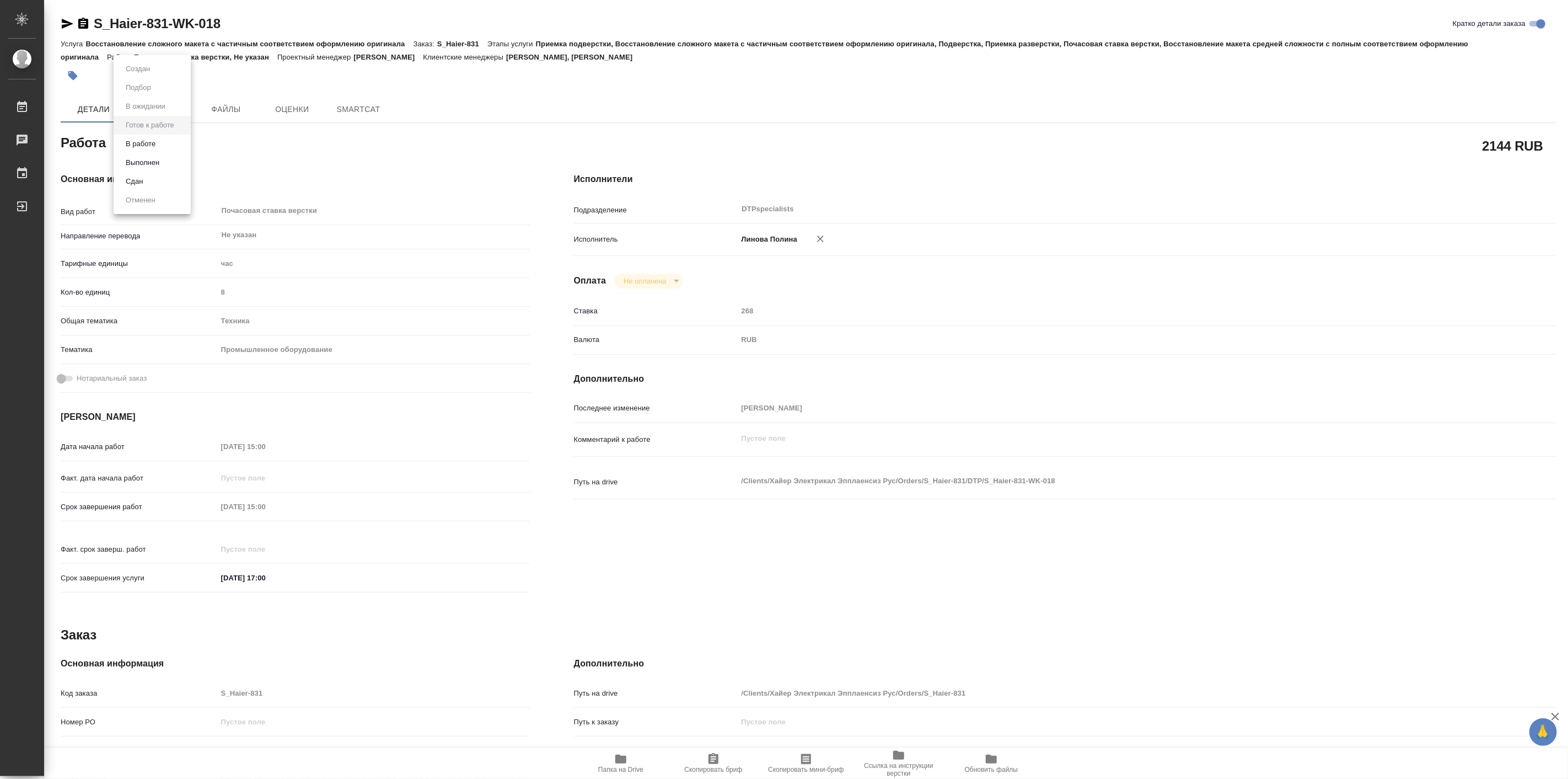
type textarea "x"
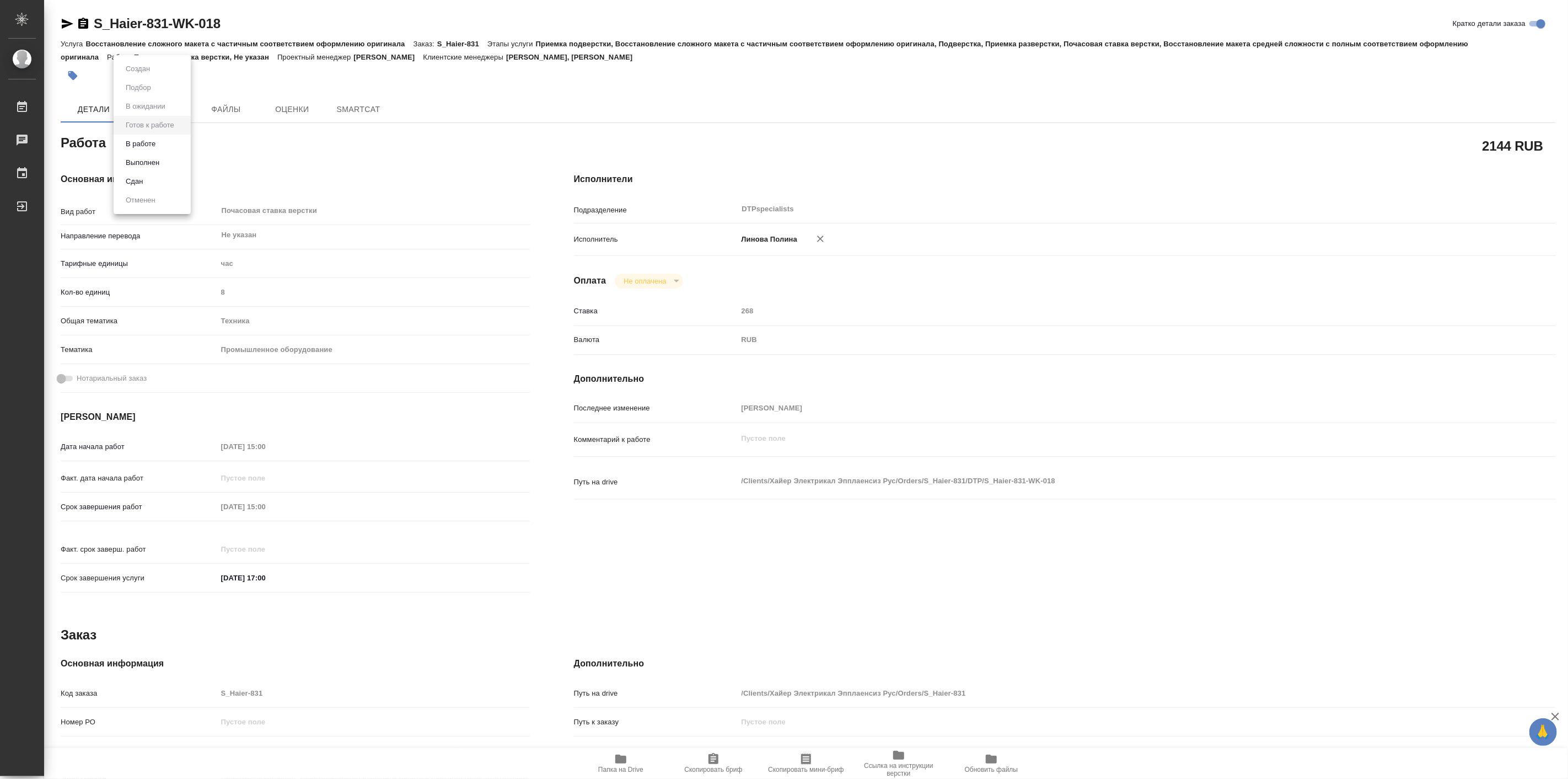
type textarea "x"
click at [139, 152] on li "В работе" at bounding box center [152, 144] width 77 height 19
type textarea "x"
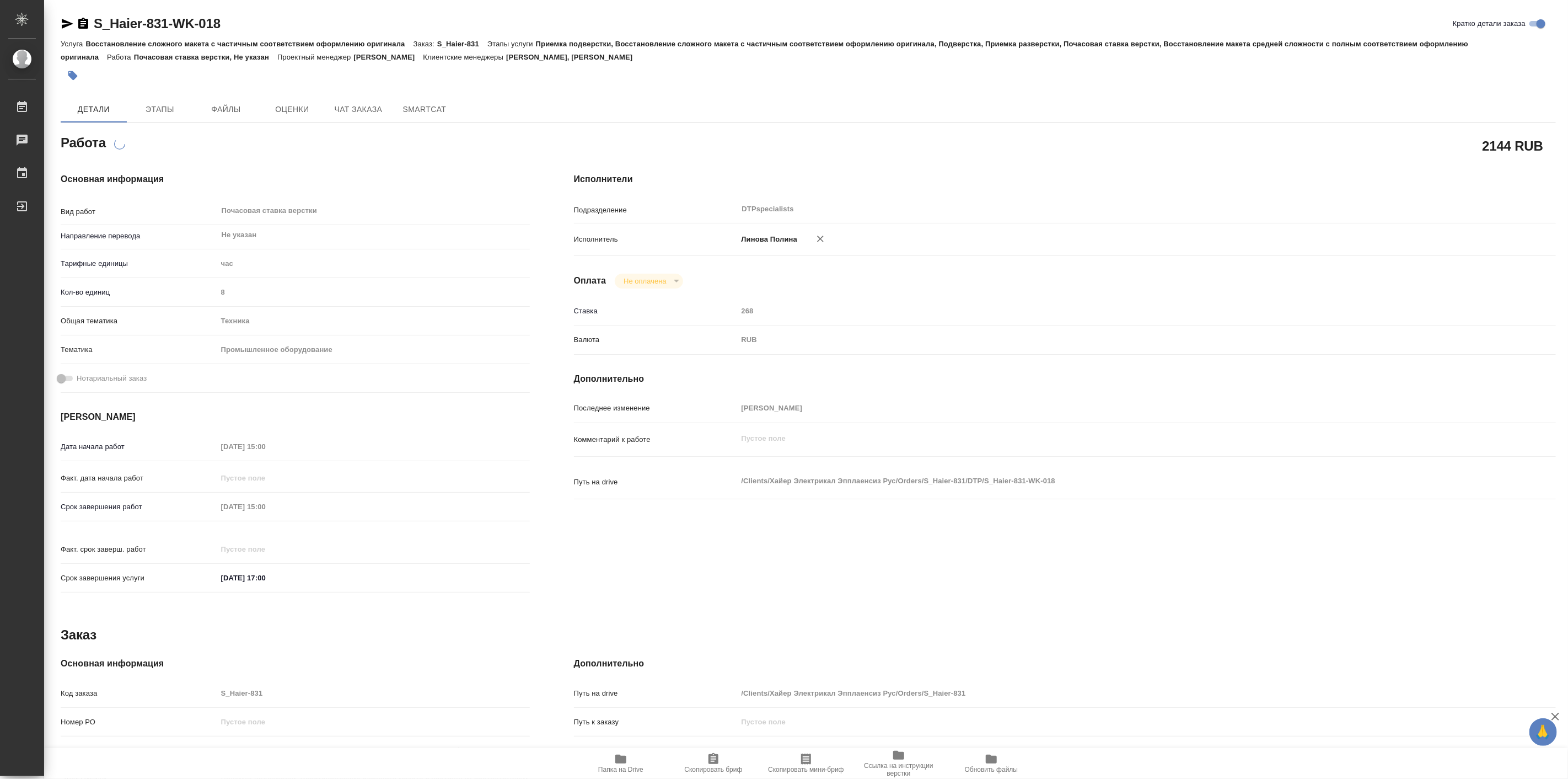
type textarea "x"
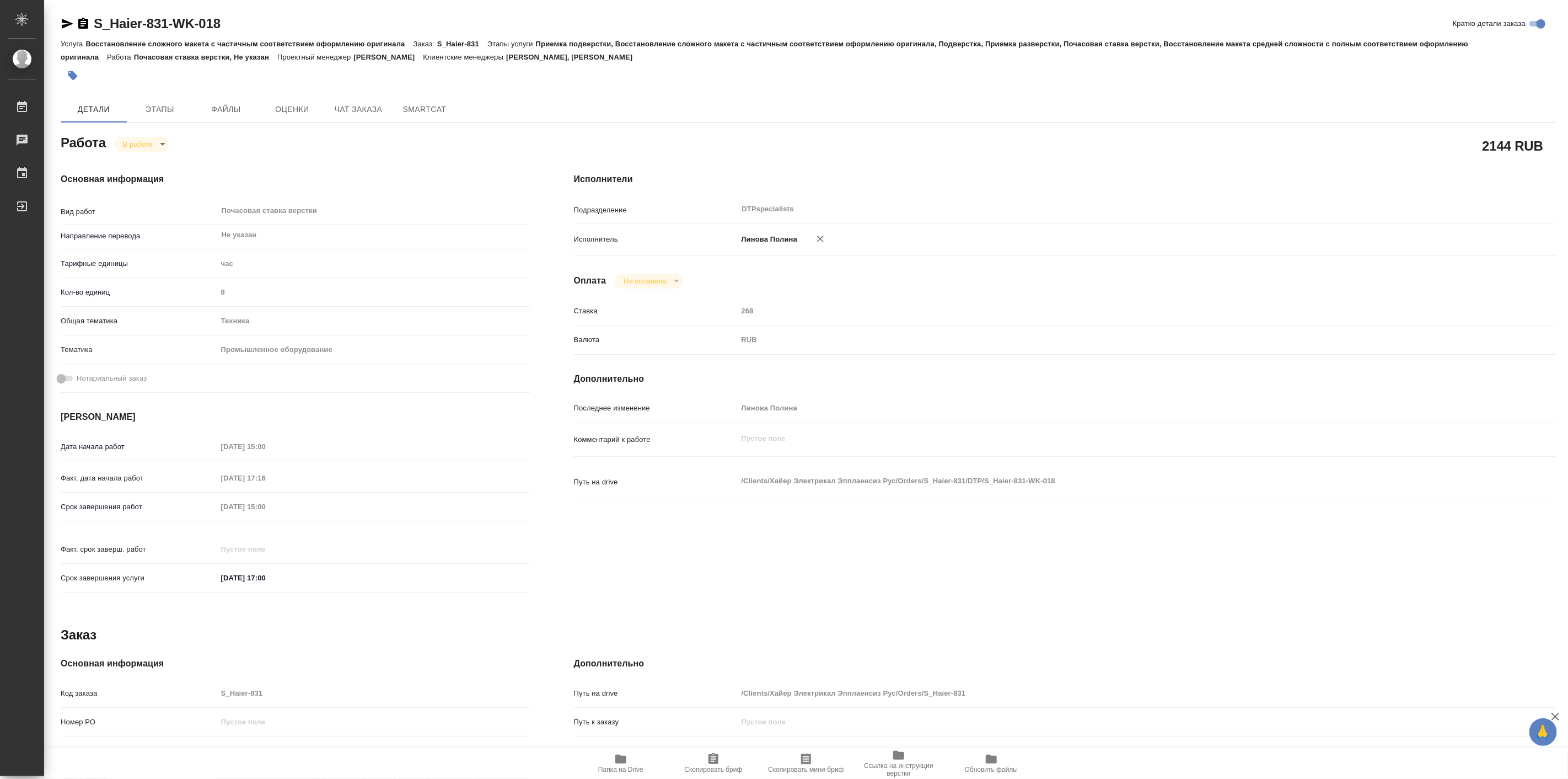
type textarea "x"
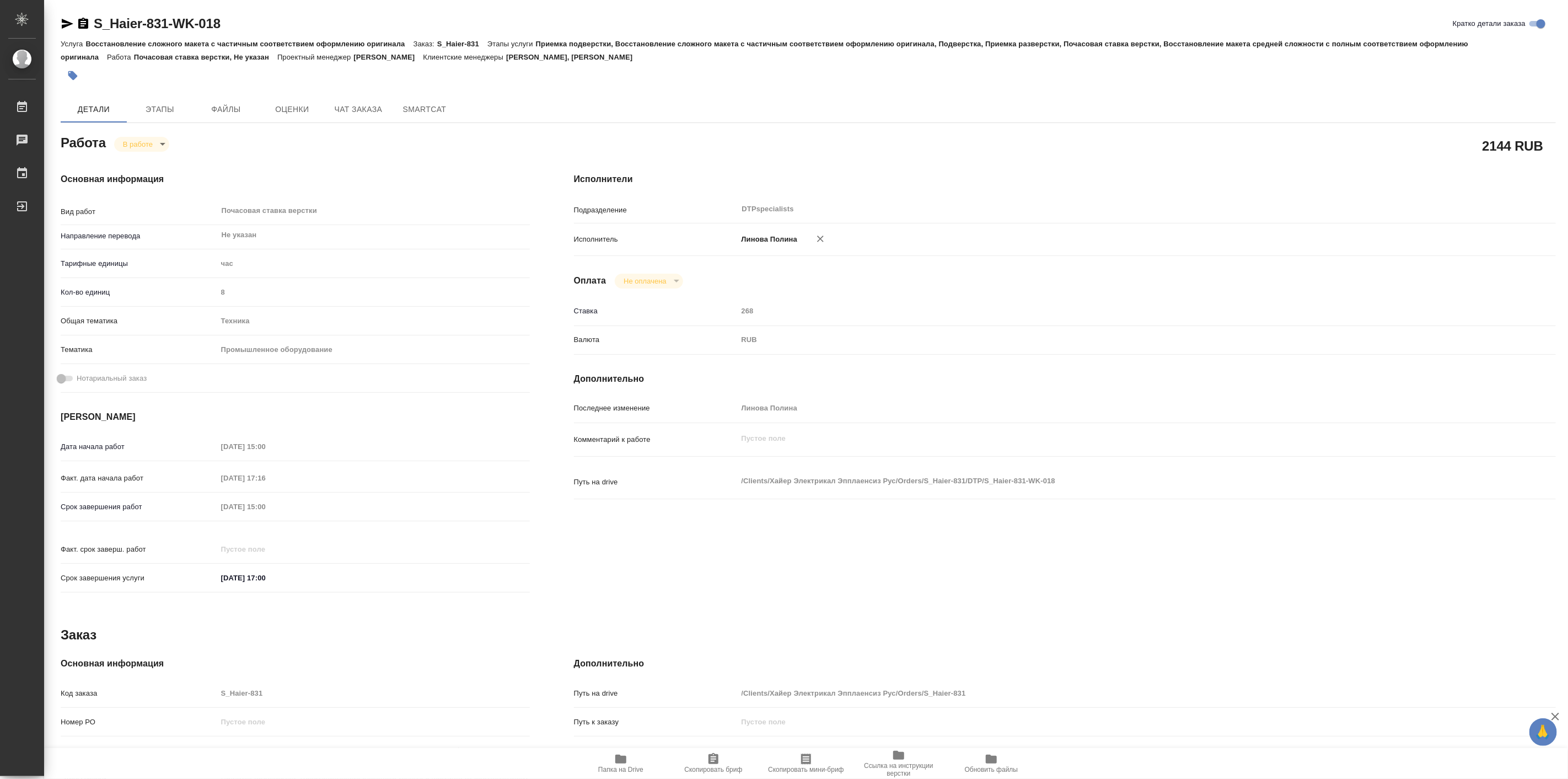
type textarea "x"
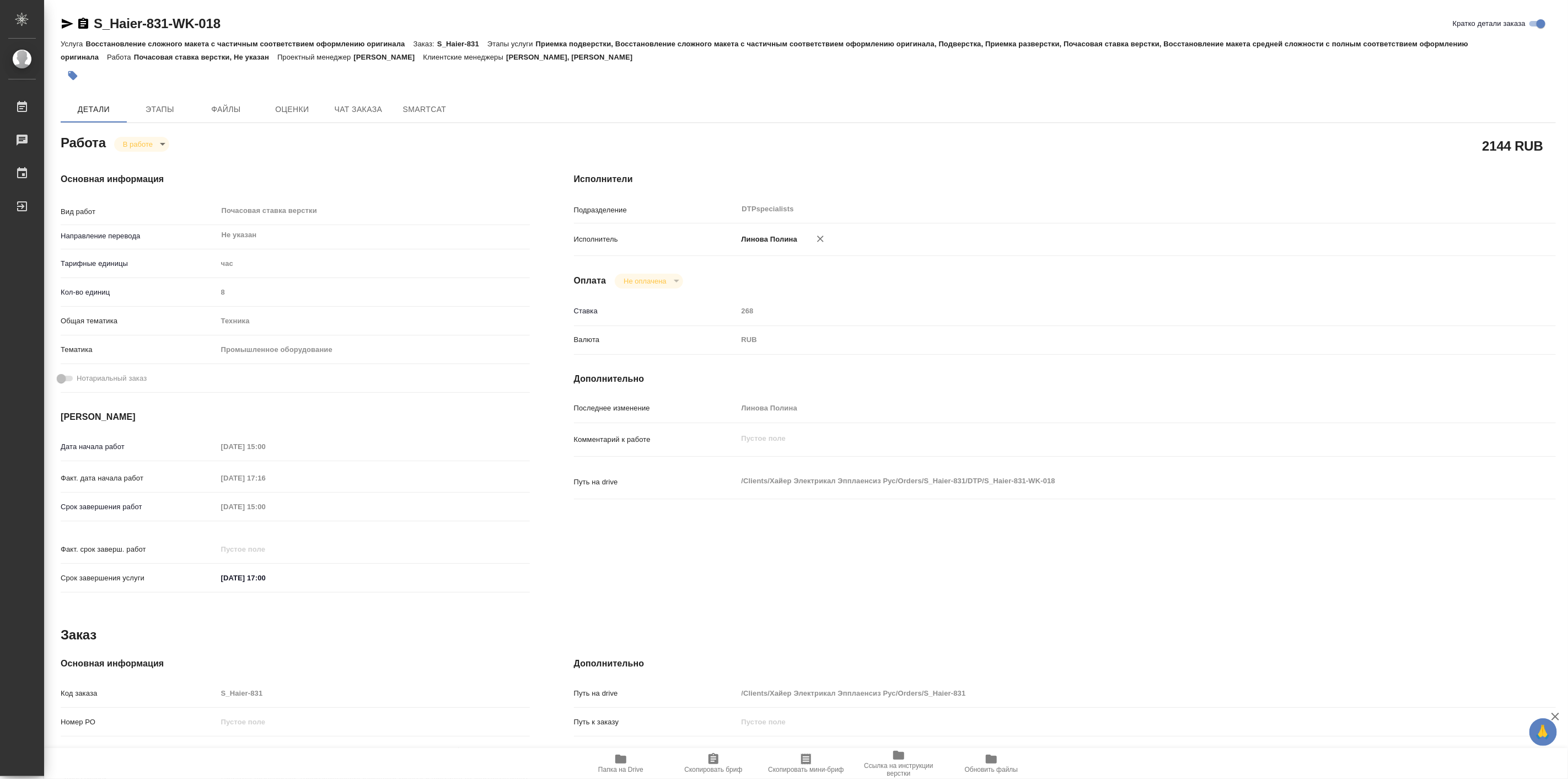
type textarea "x"
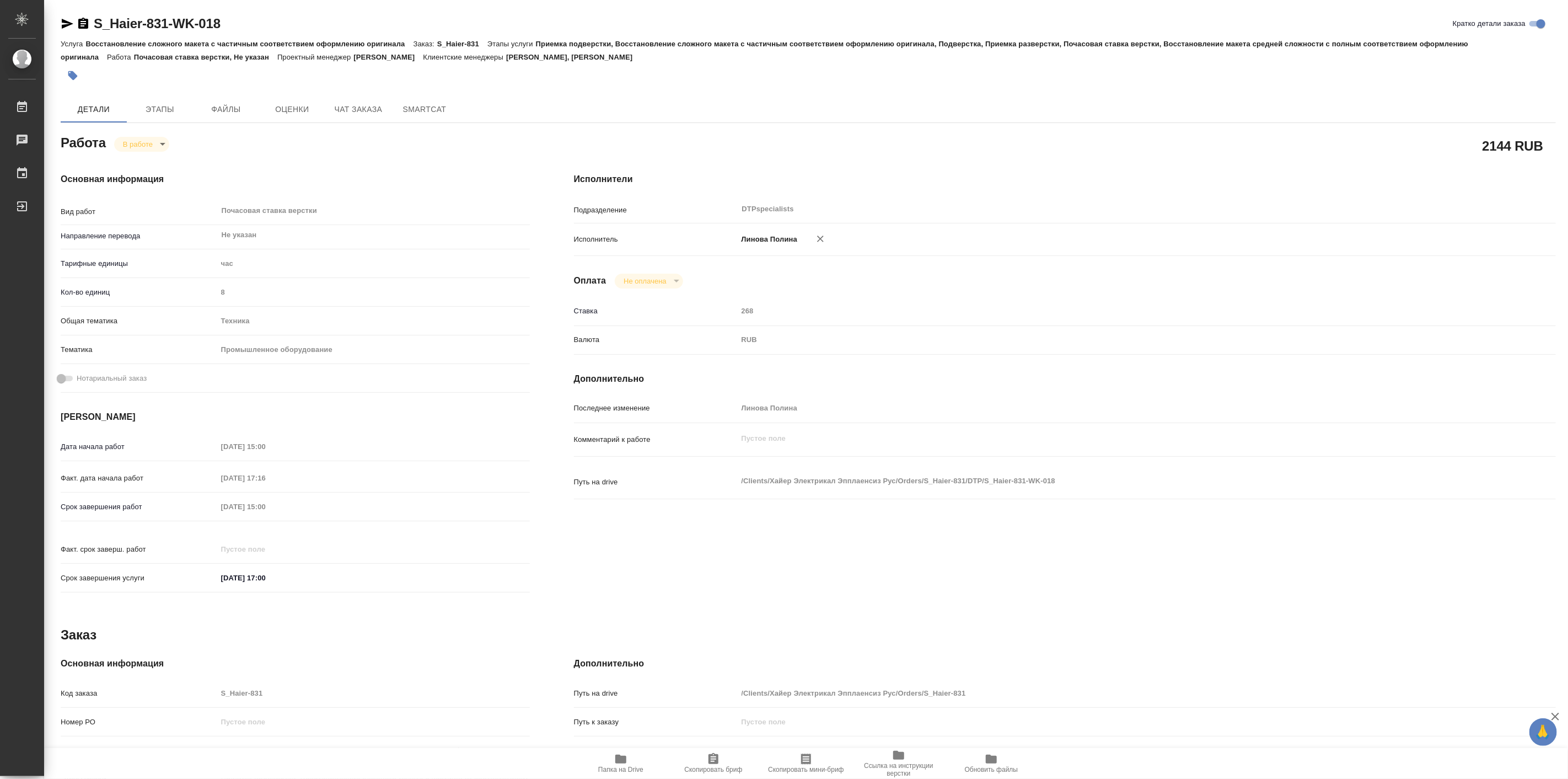
type textarea "x"
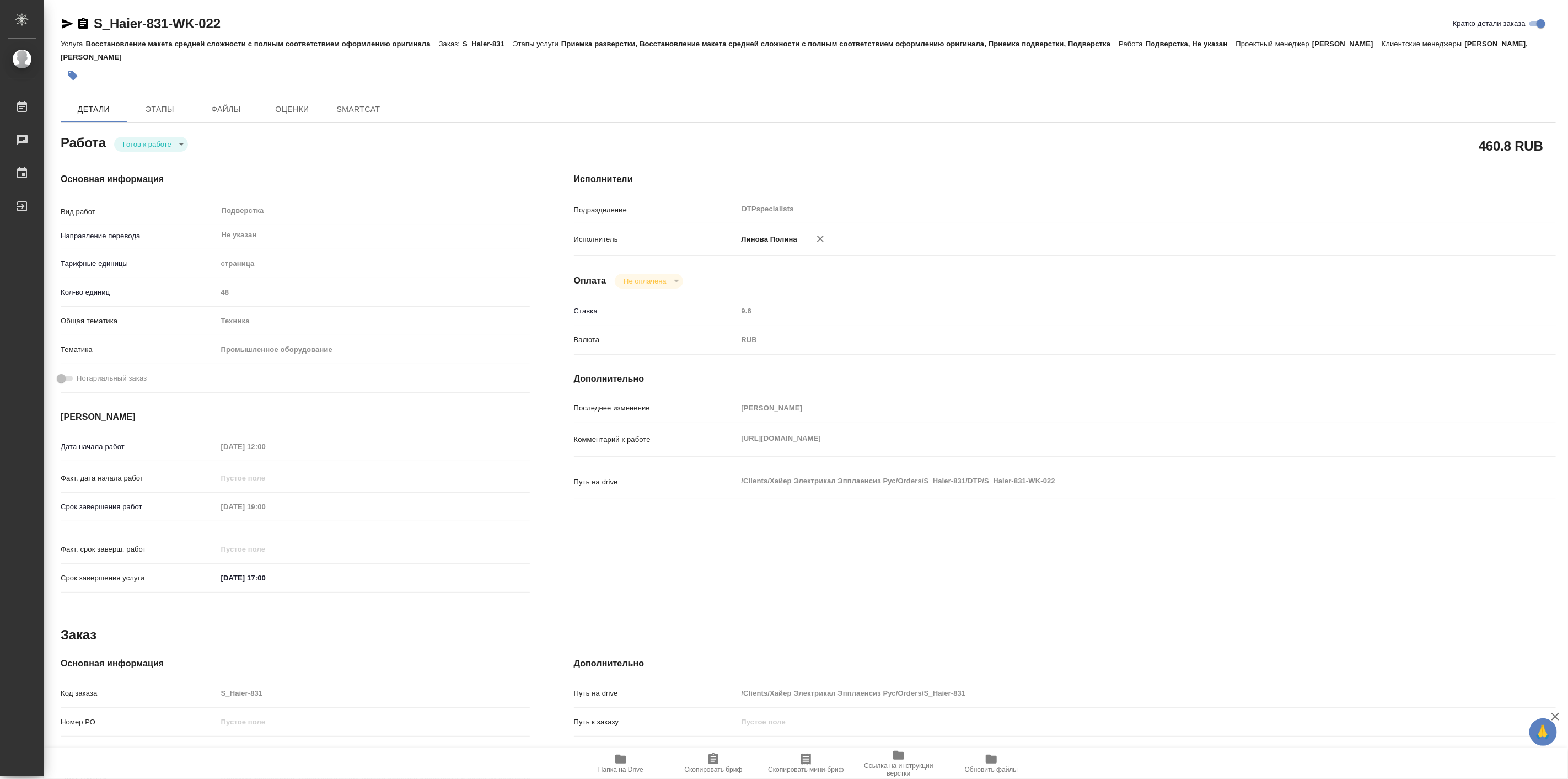
type textarea "x"
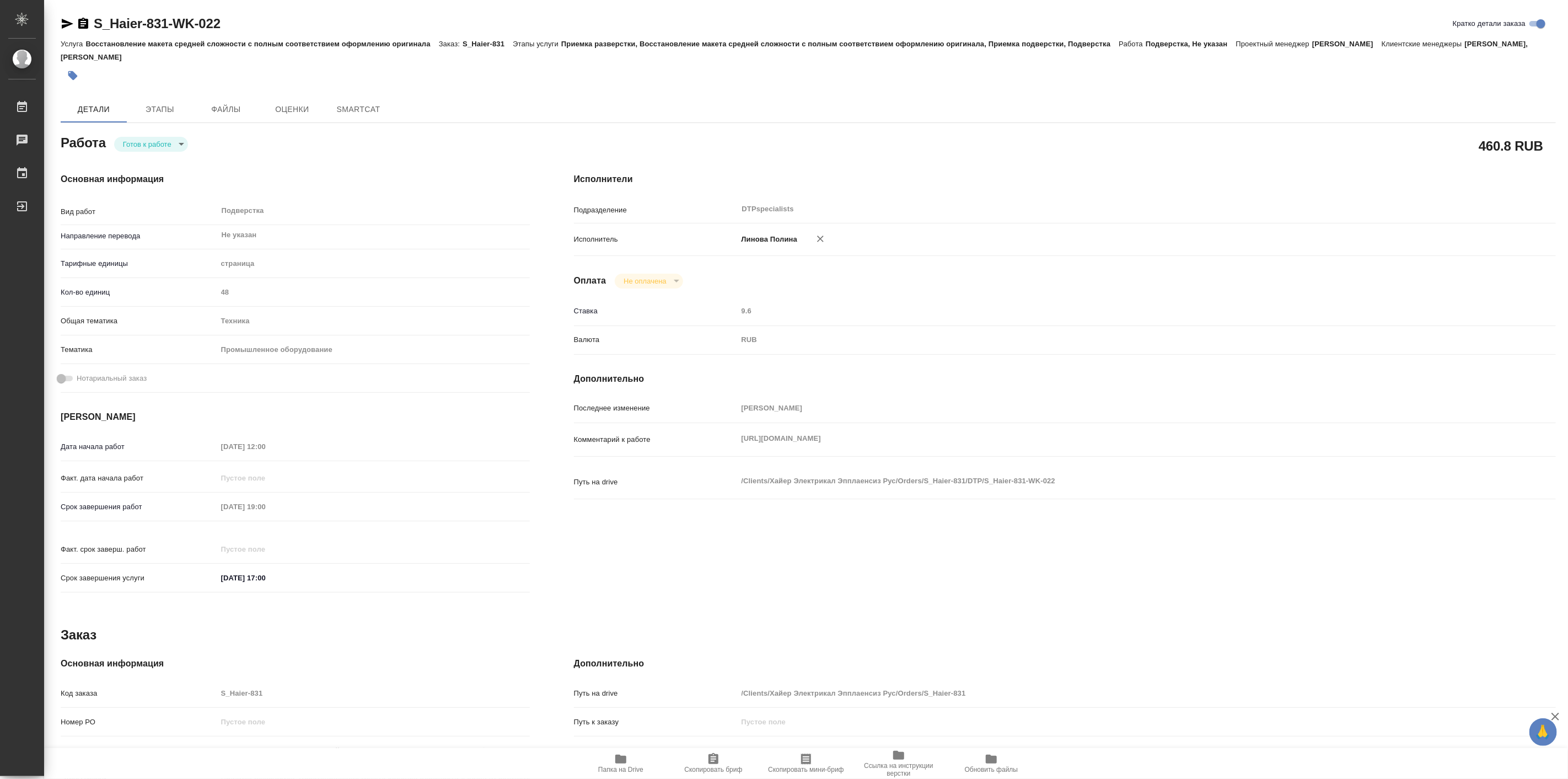
type textarea "x"
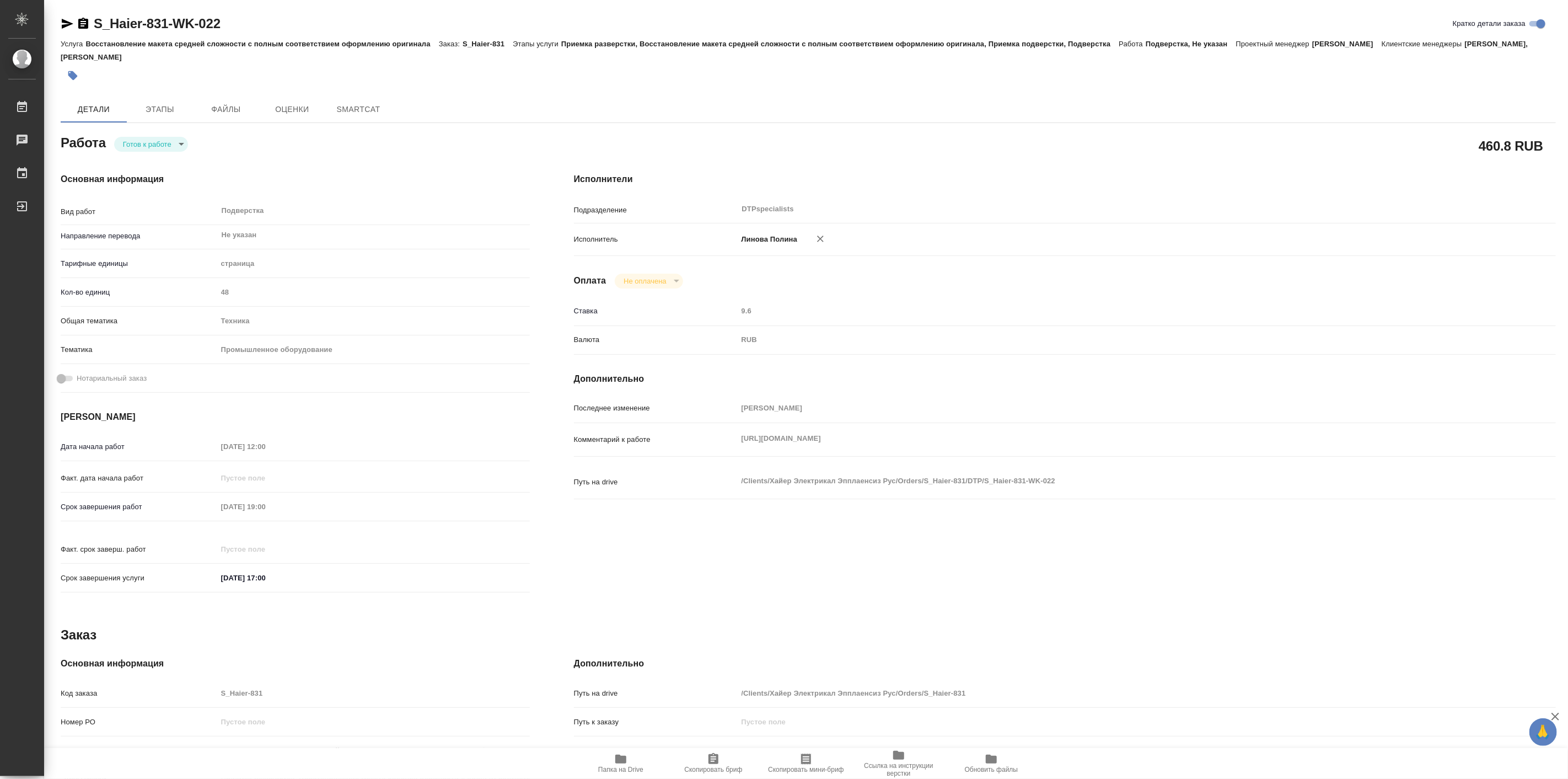
type textarea "x"
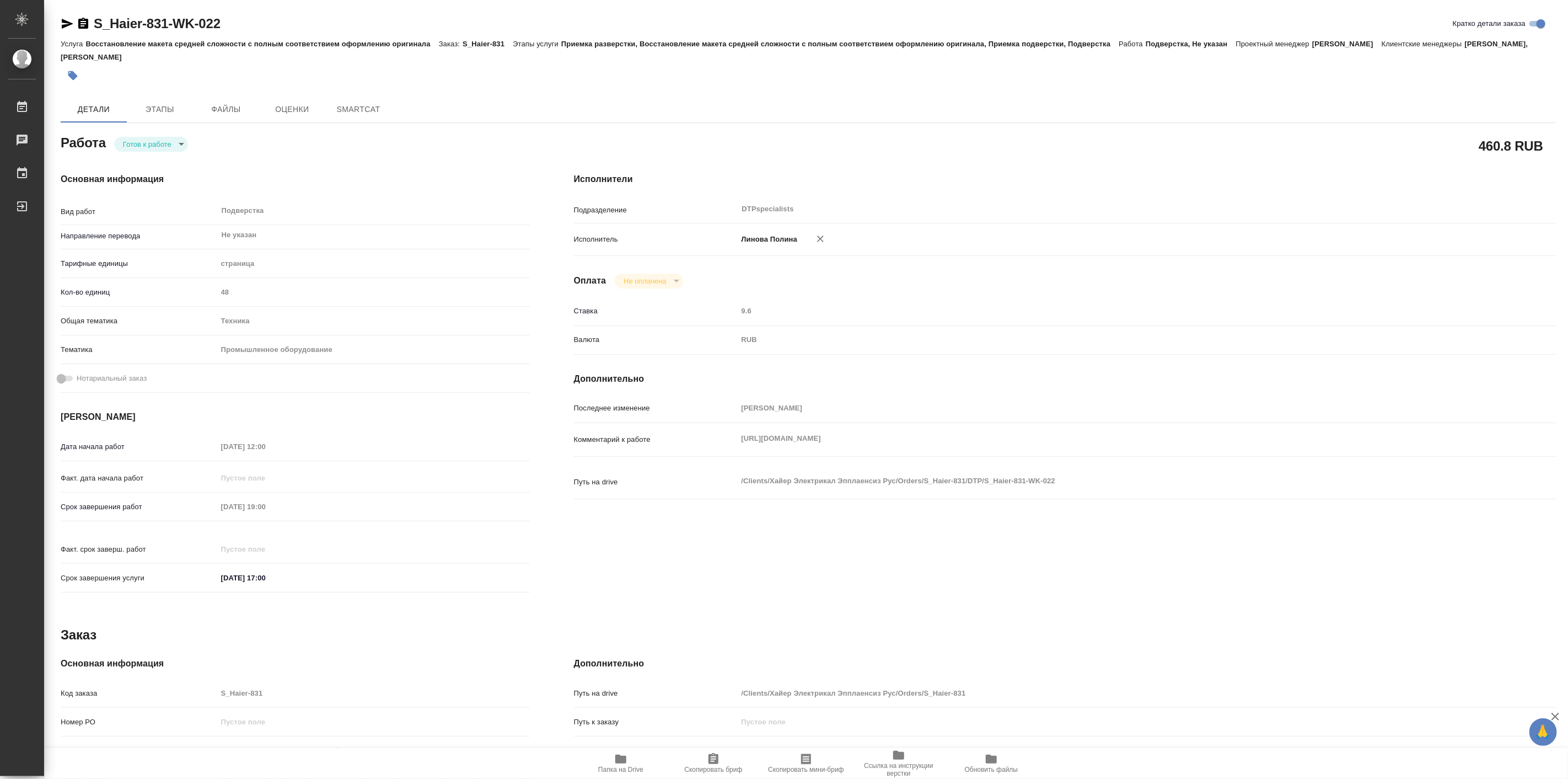
type textarea "x"
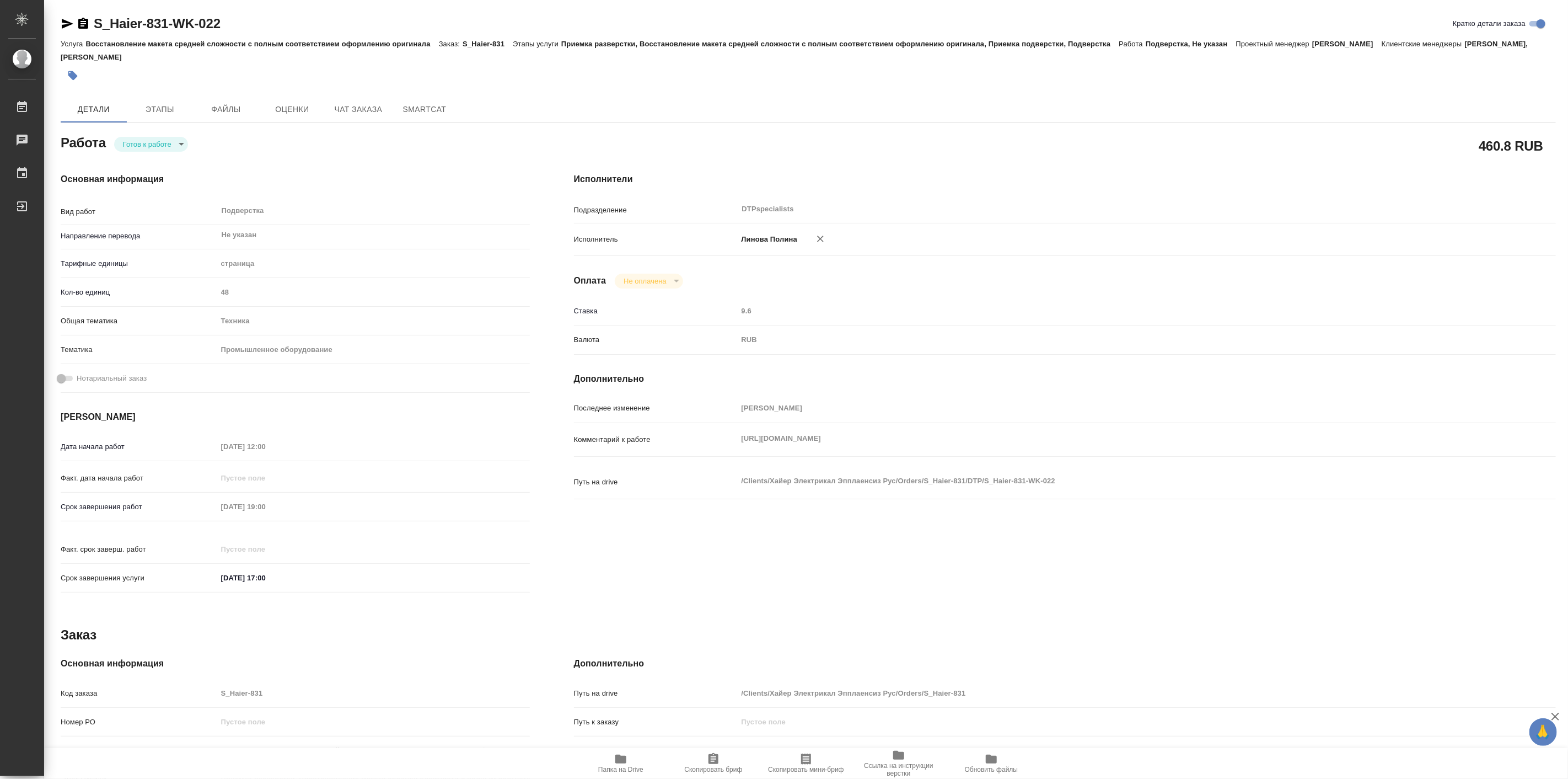
type textarea "x"
click at [134, 146] on body "🙏 .cls-1 fill:#fff; AWATERA Linova Polina Работы Чаты График Выйти S_Haier-831-…" at bounding box center [784, 389] width 1568 height 779
type textarea "x"
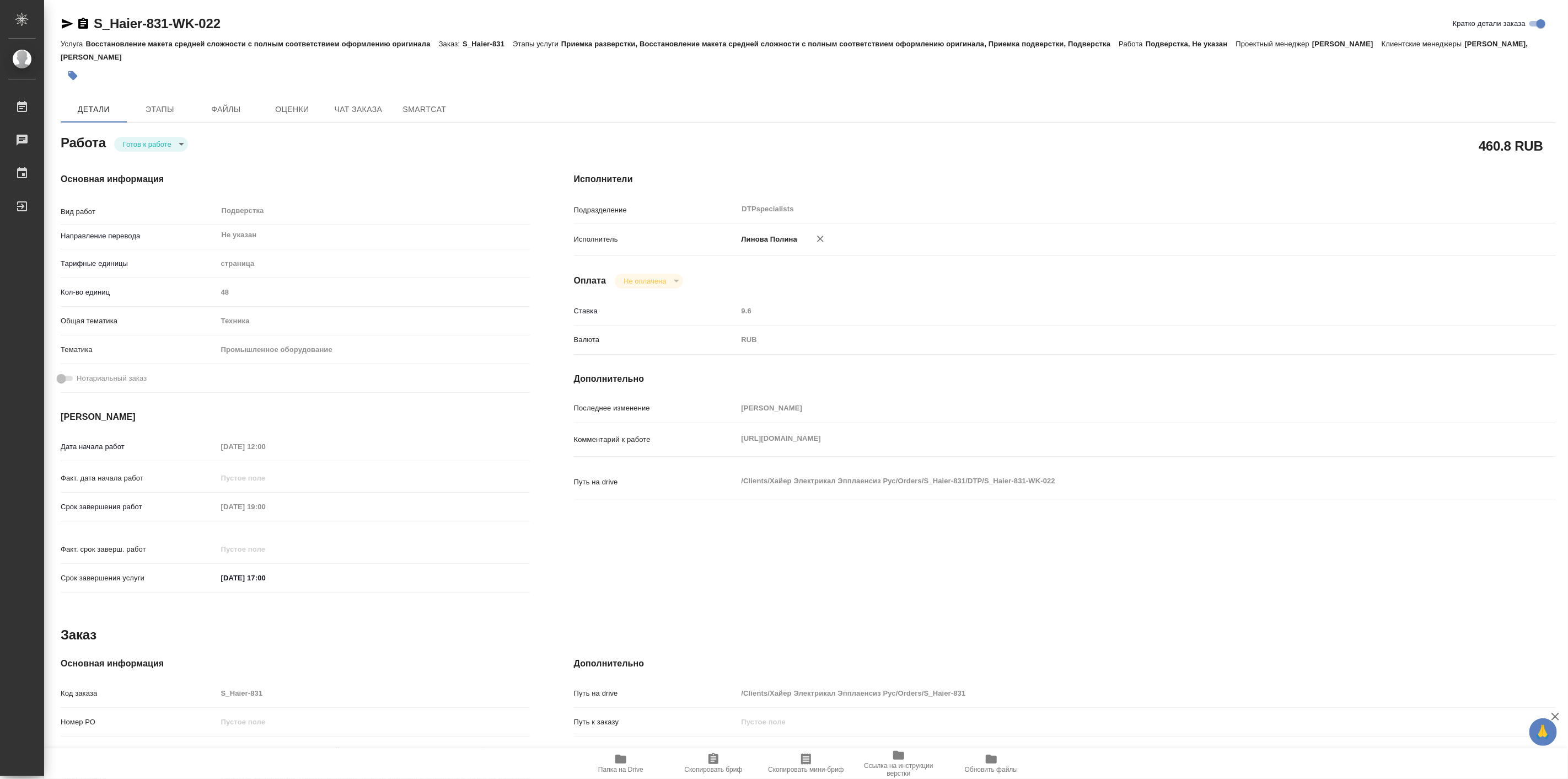
type textarea "x"
click at [159, 143] on button "В работе" at bounding box center [141, 144] width 37 height 12
type textarea "x"
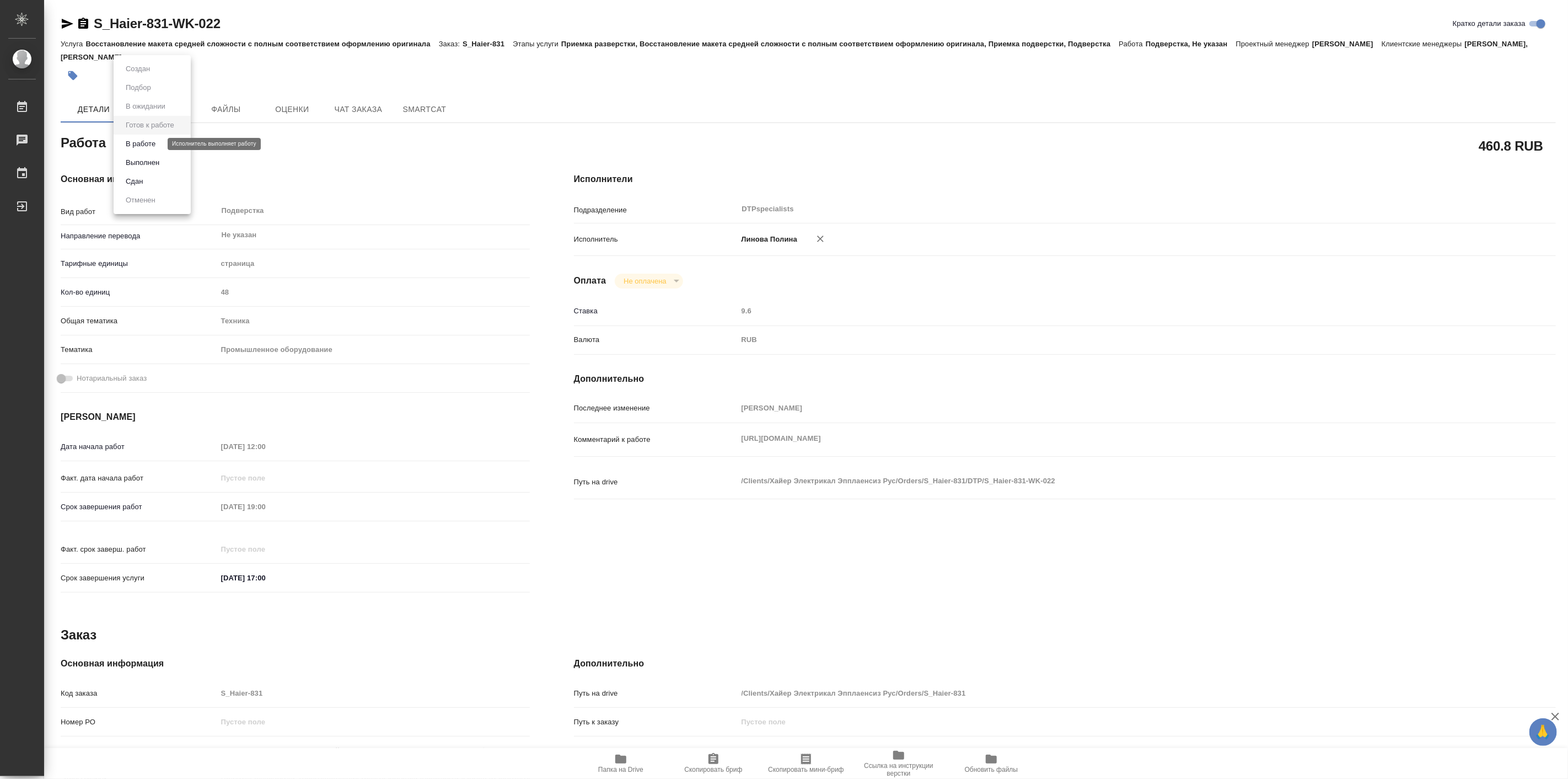
type textarea "x"
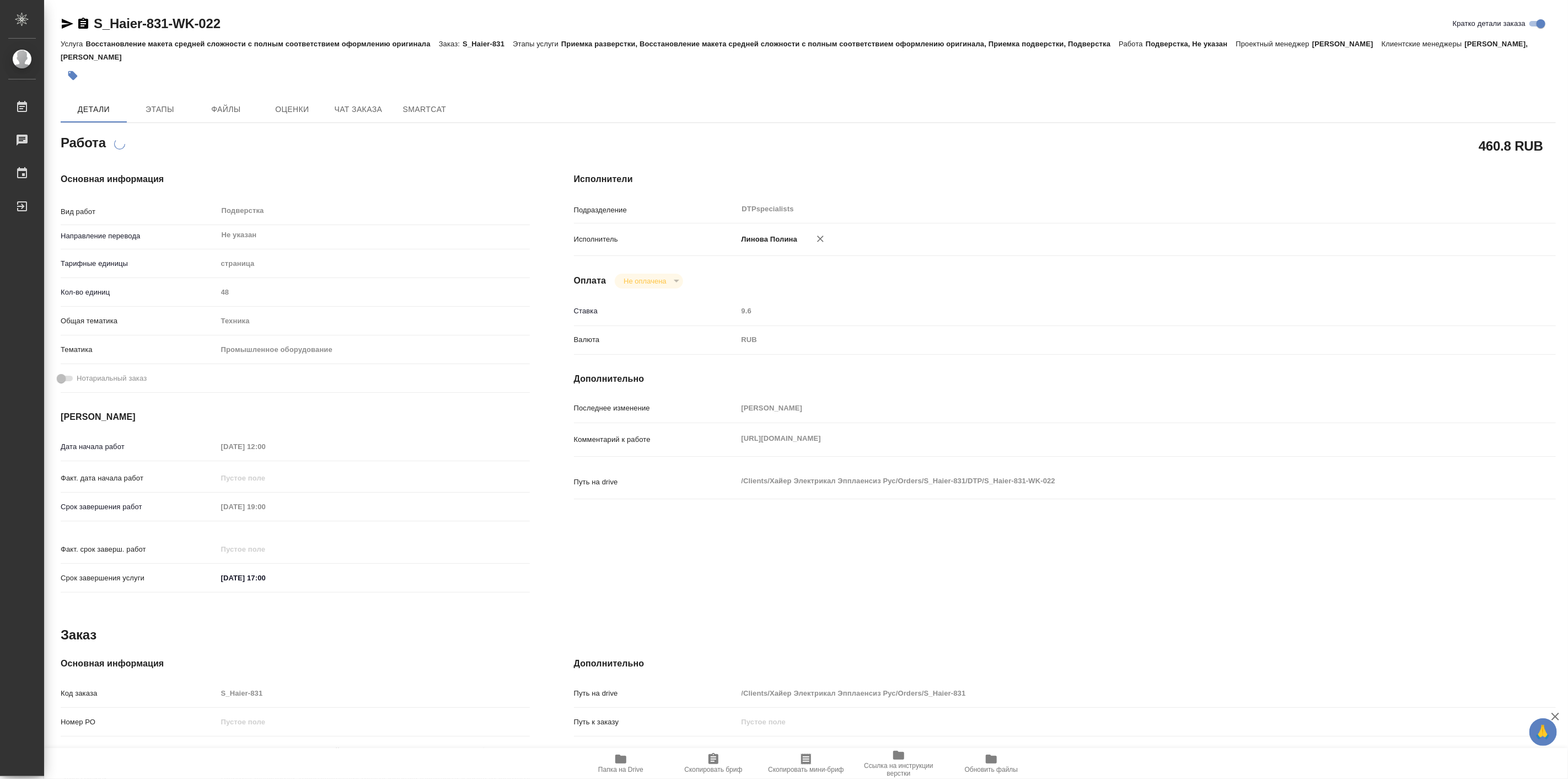
type textarea "x"
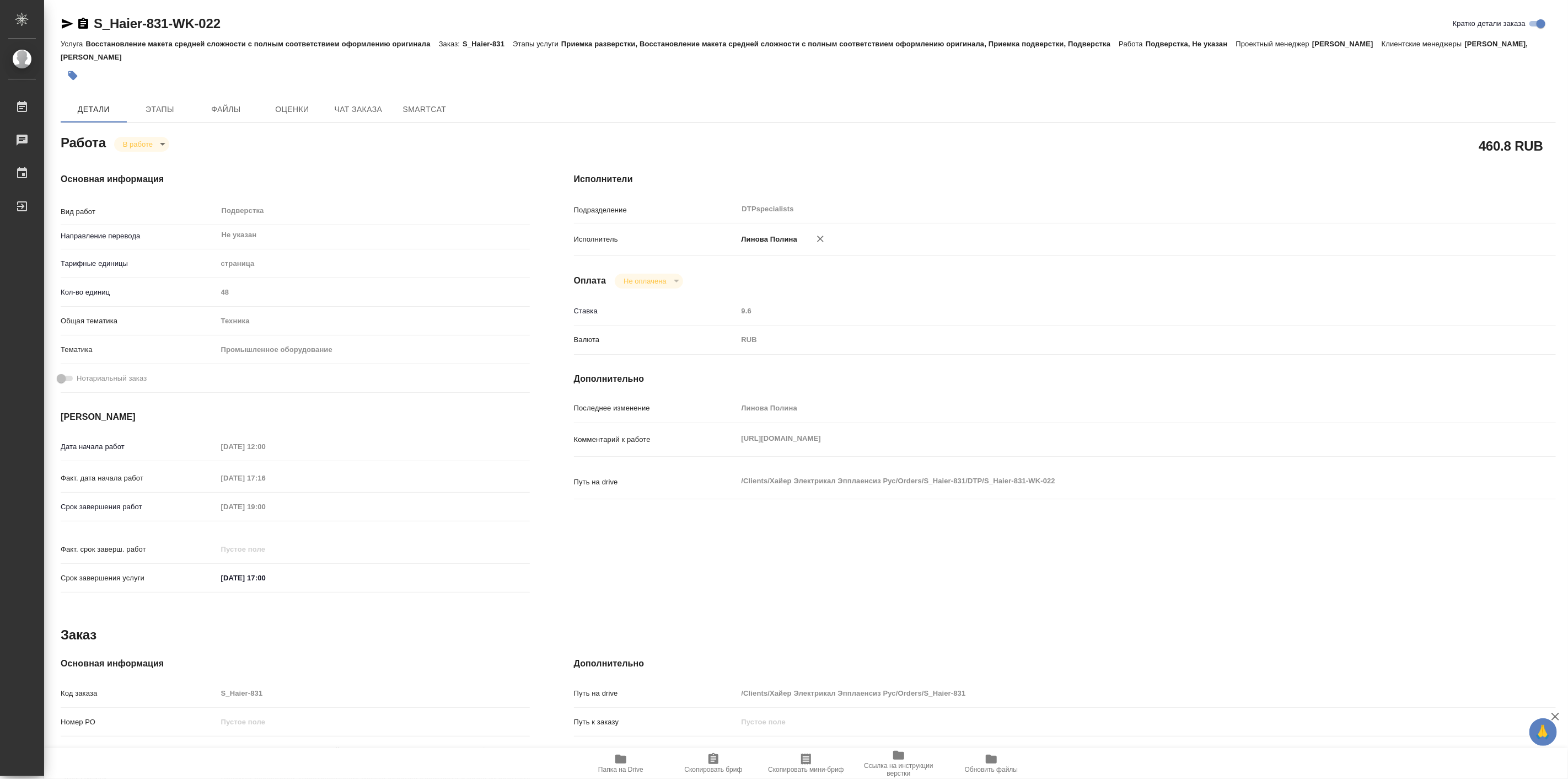
type textarea "x"
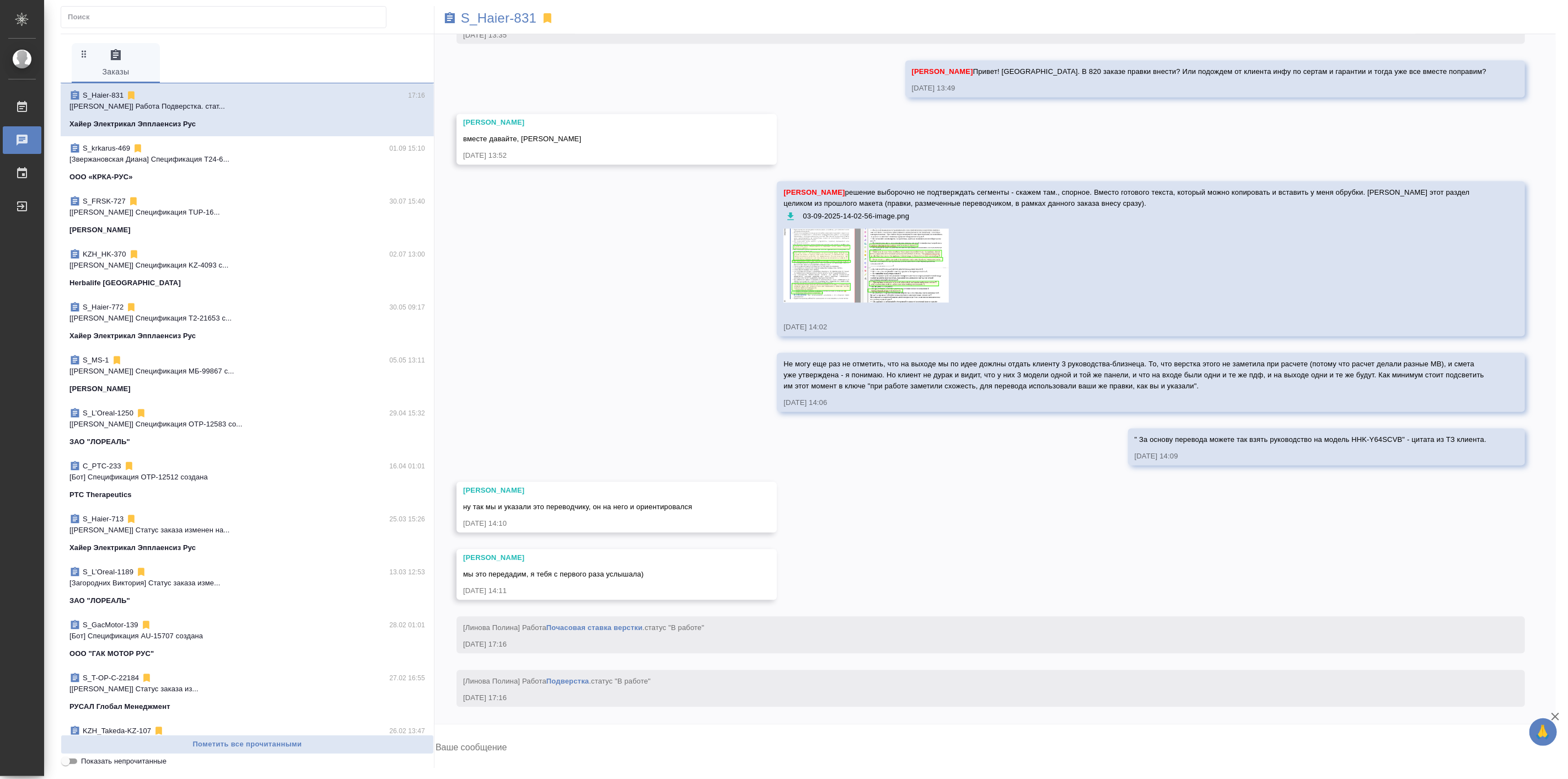
scroll to position [9008, 0]
